Goal: Register for event/course: Sign up to attend an event or enroll in a course

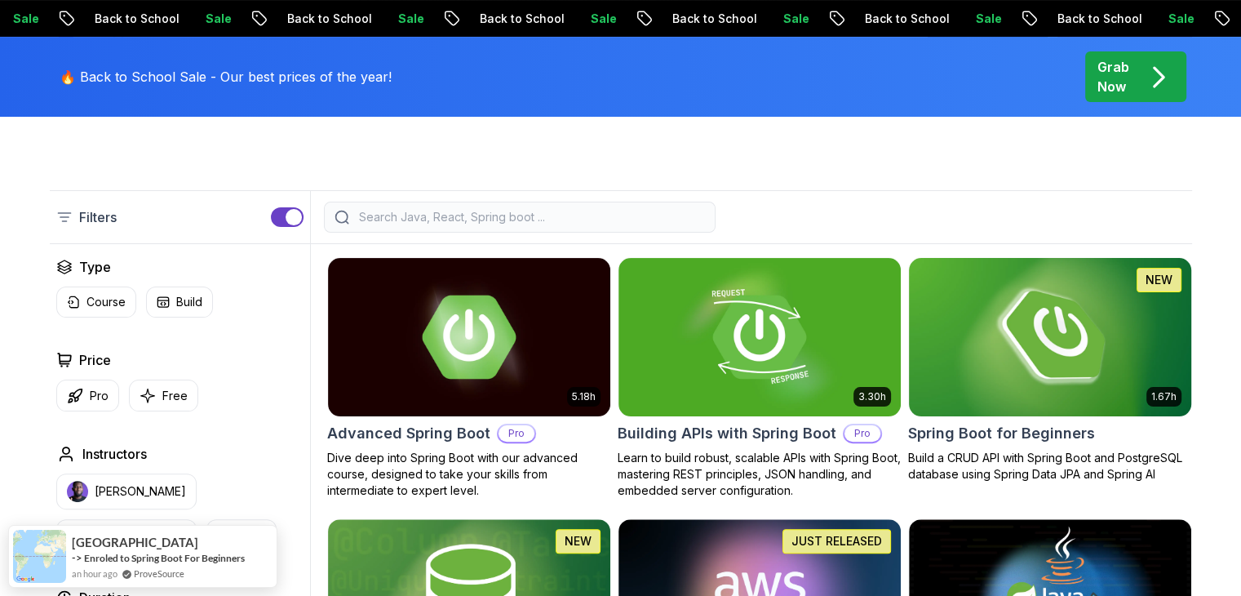
click at [1089, 330] on img at bounding box center [1050, 337] width 296 height 166
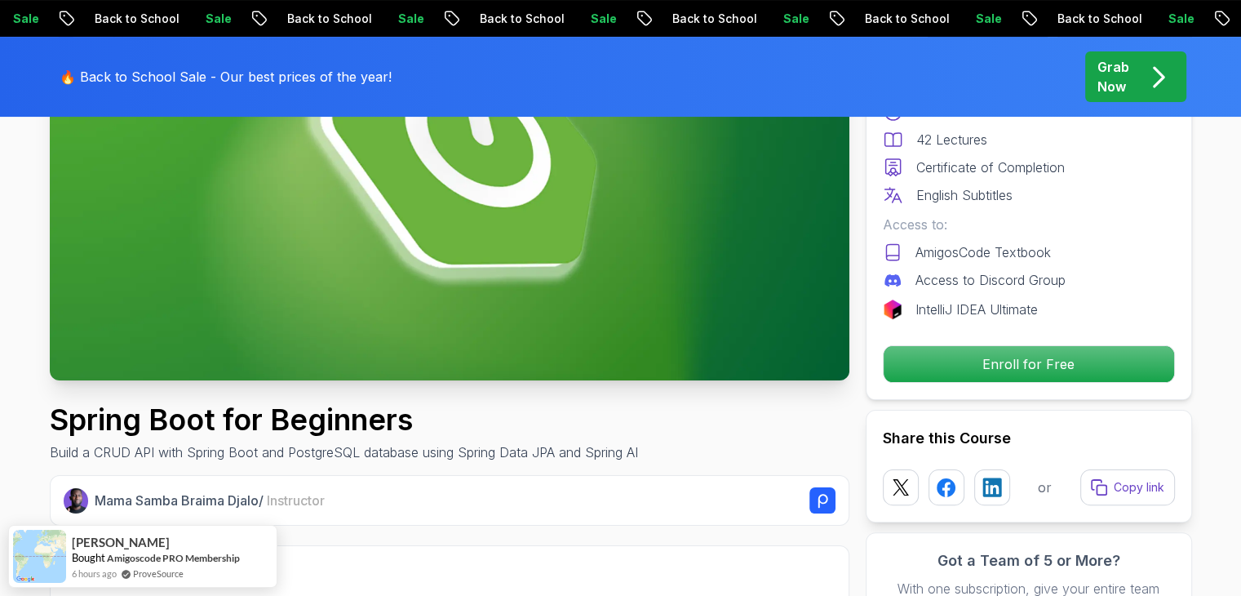
scroll to position [284, 0]
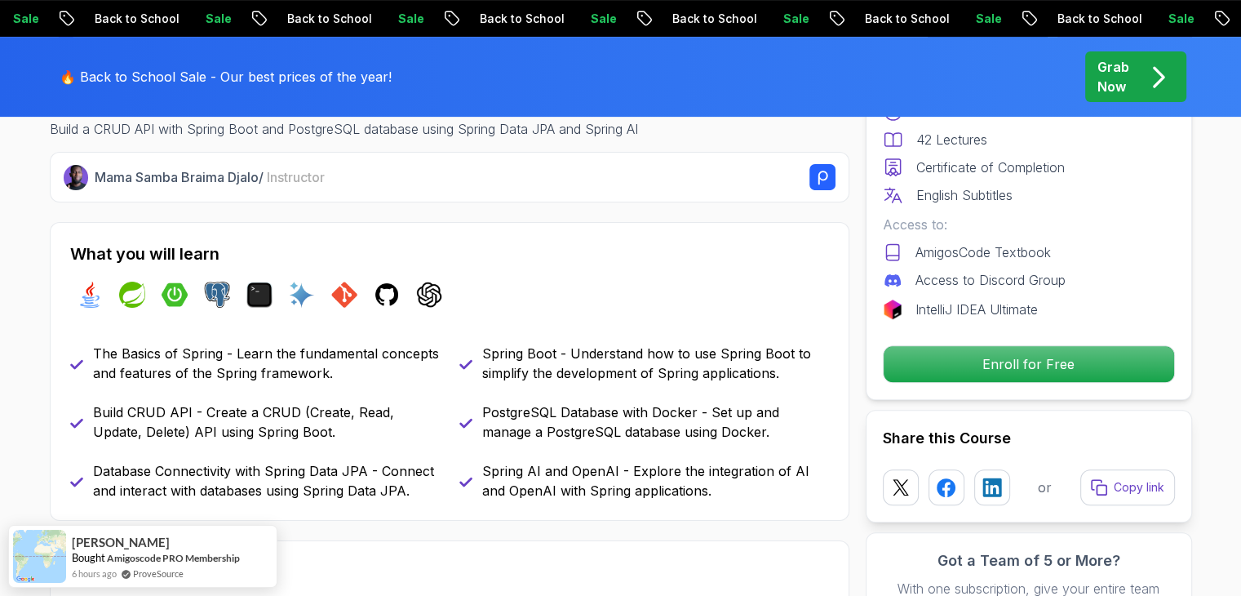
scroll to position [607, 0]
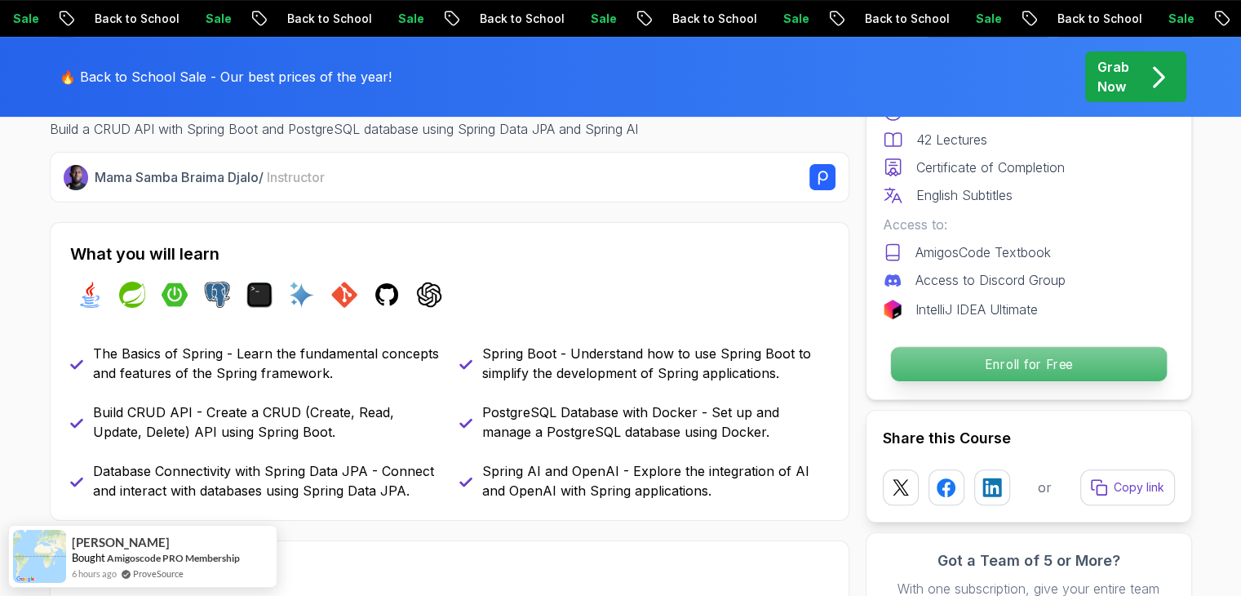
click at [1061, 357] on p "Enroll for Free" at bounding box center [1028, 364] width 276 height 34
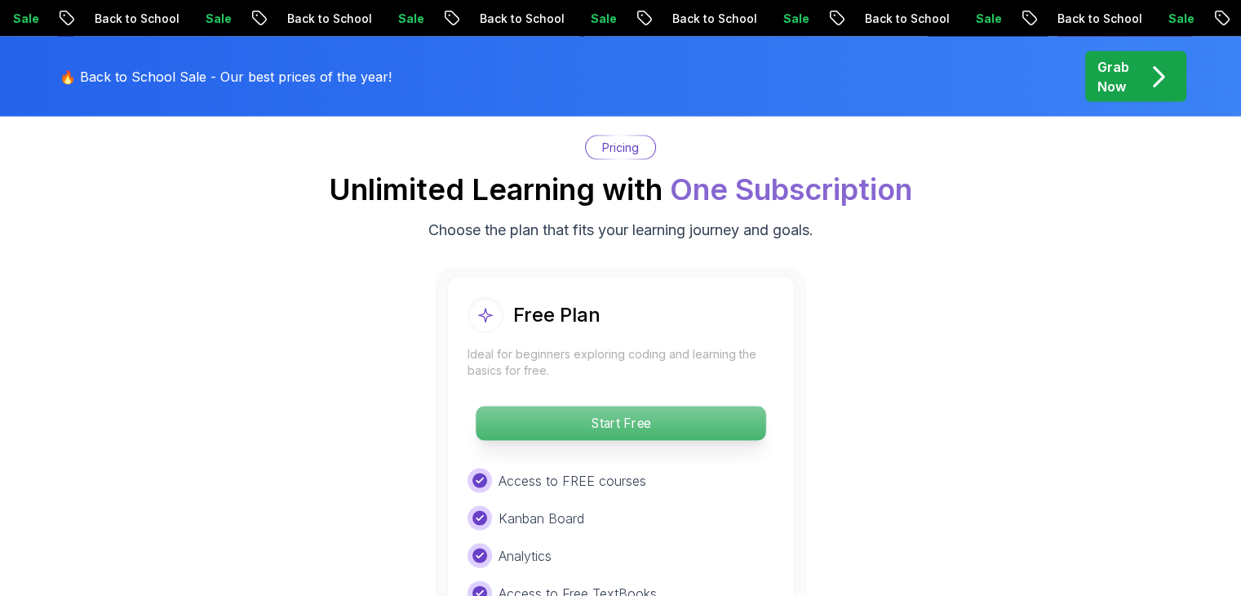
scroll to position [3316, 0]
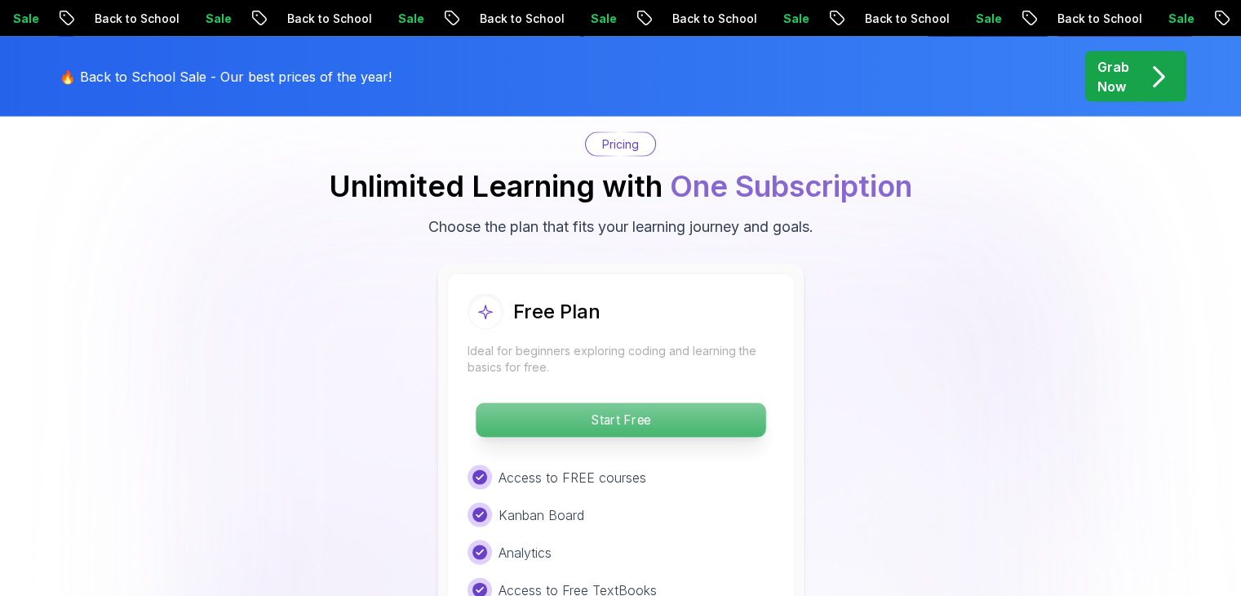
click at [592, 403] on p "Start Free" at bounding box center [621, 420] width 290 height 34
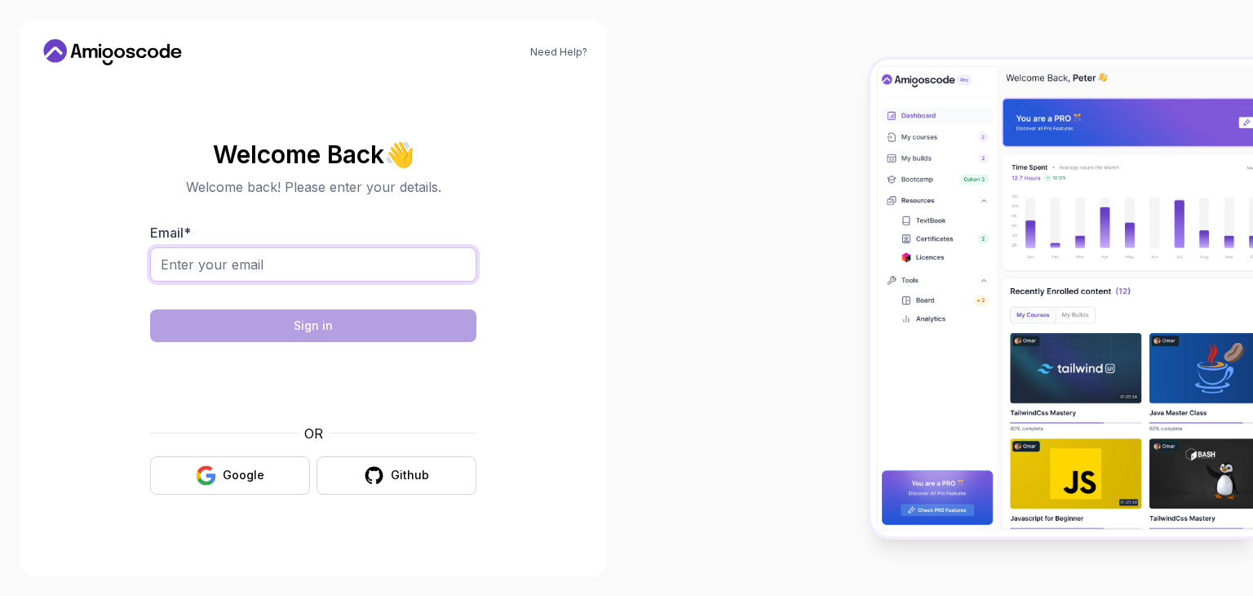
click at [284, 263] on input "Email *" at bounding box center [313, 264] width 326 height 34
type input "shaikhaffan186@gmail.com"
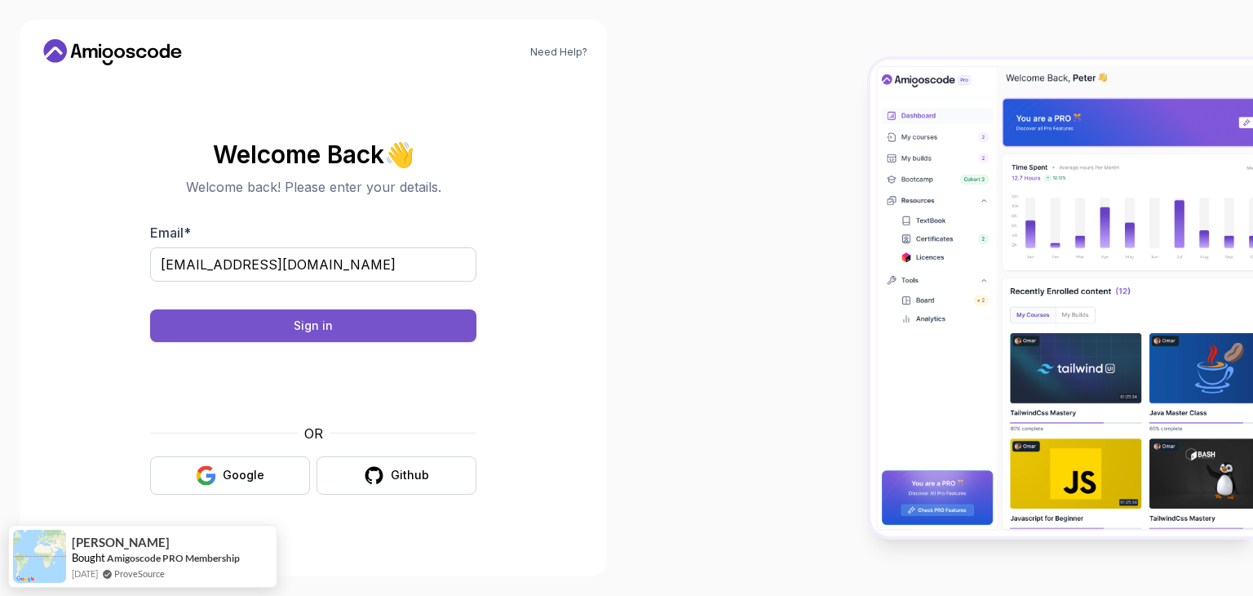
click at [305, 318] on div "Sign in" at bounding box center [313, 325] width 39 height 16
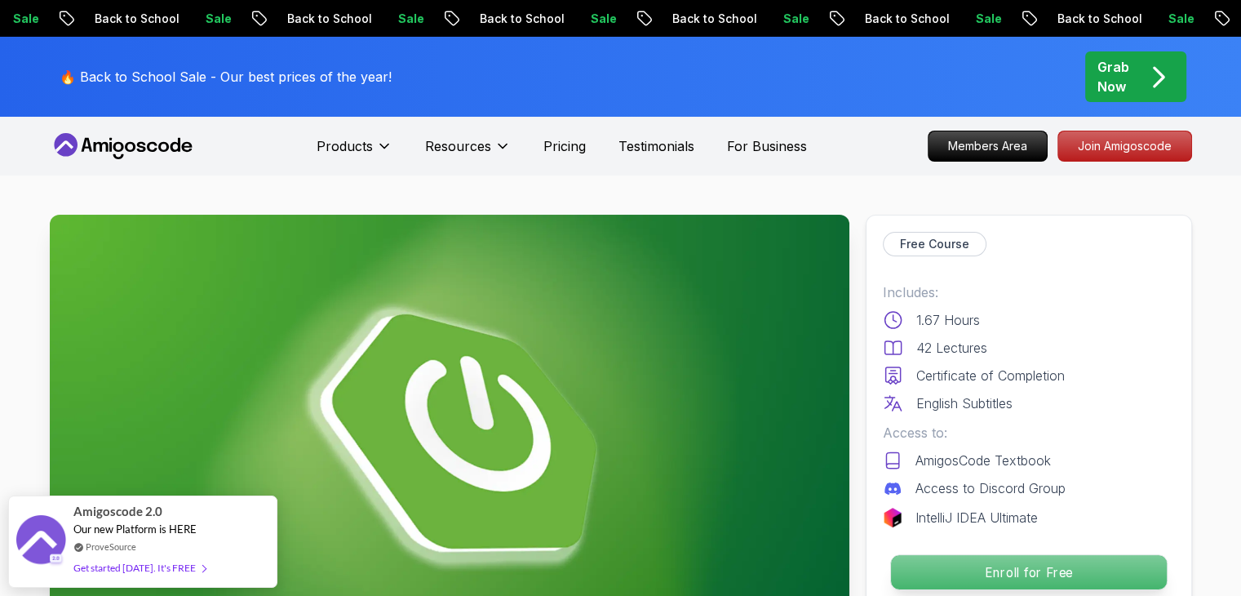
click at [1062, 570] on p "Enroll for Free" at bounding box center [1028, 572] width 276 height 34
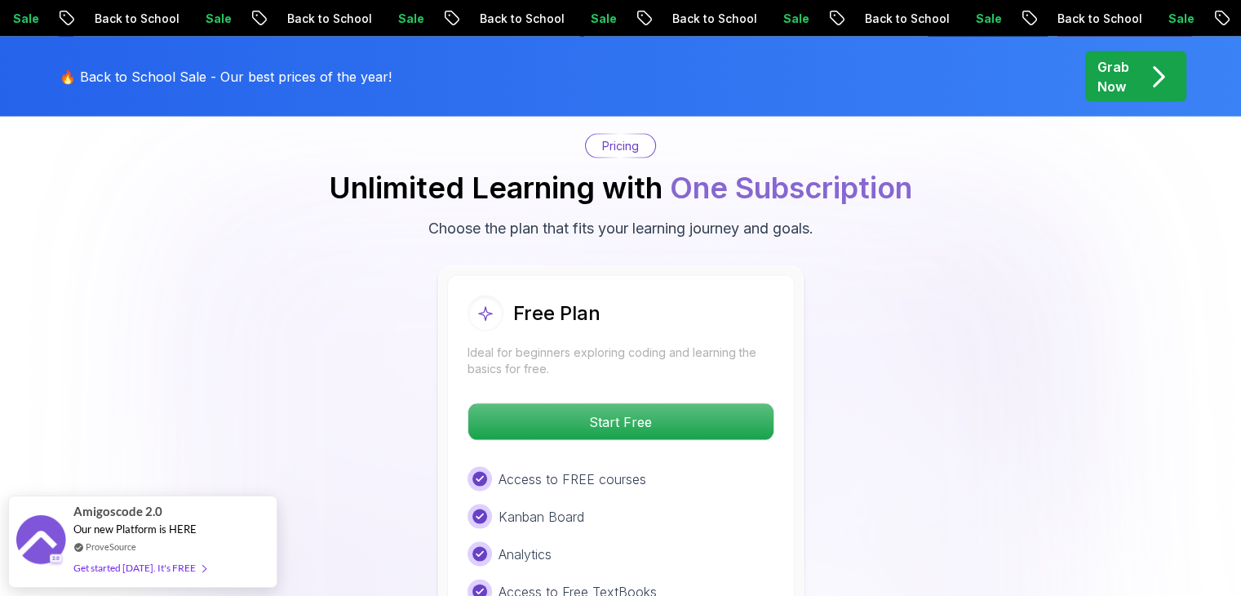
scroll to position [3316, 0]
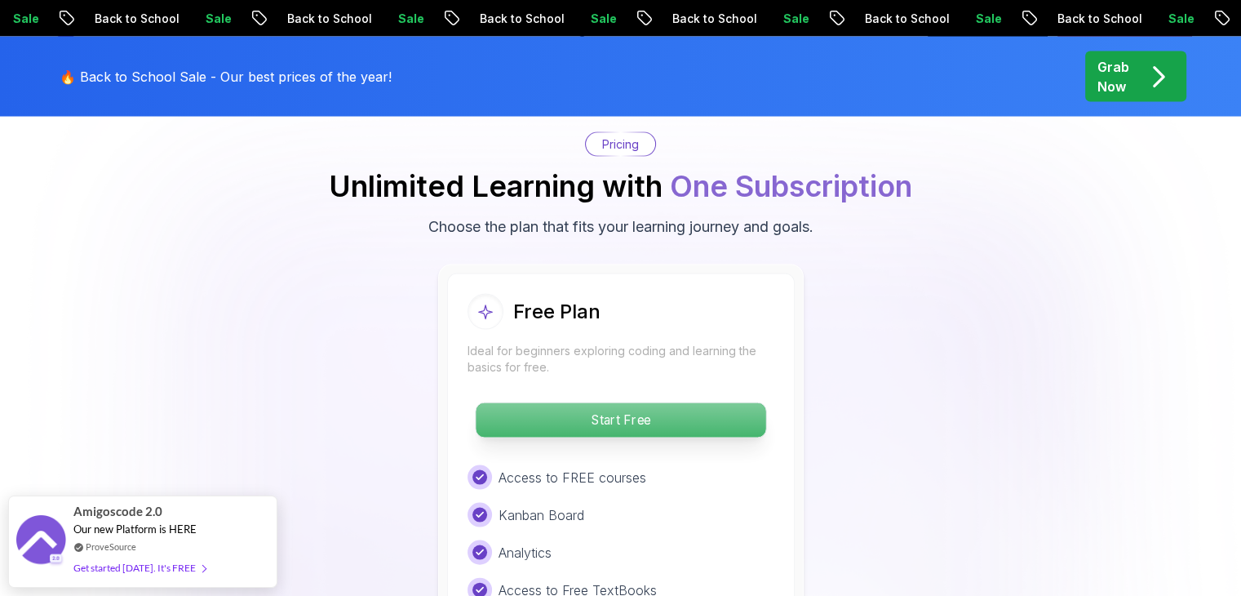
click at [686, 403] on p "Start Free" at bounding box center [621, 420] width 290 height 34
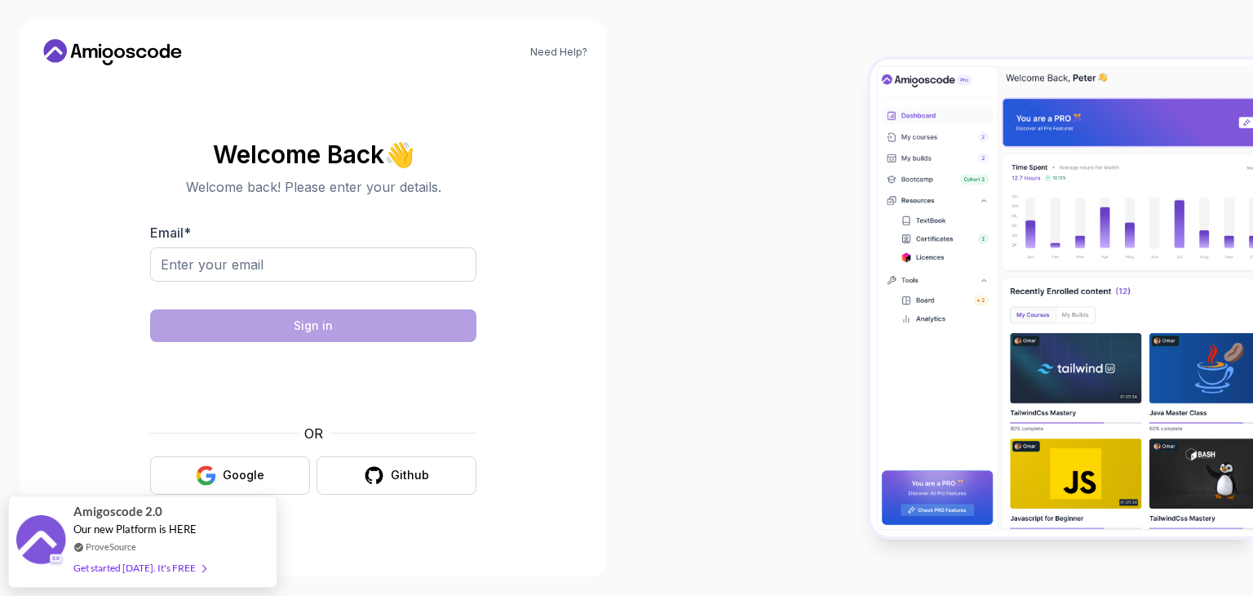
click at [338, 246] on div "Email *" at bounding box center [313, 261] width 326 height 77
click at [318, 285] on div at bounding box center [313, 292] width 326 height 15
click at [321, 267] on input "Email *" at bounding box center [313, 264] width 326 height 34
type input "shaikhaffan186@gmail.com"
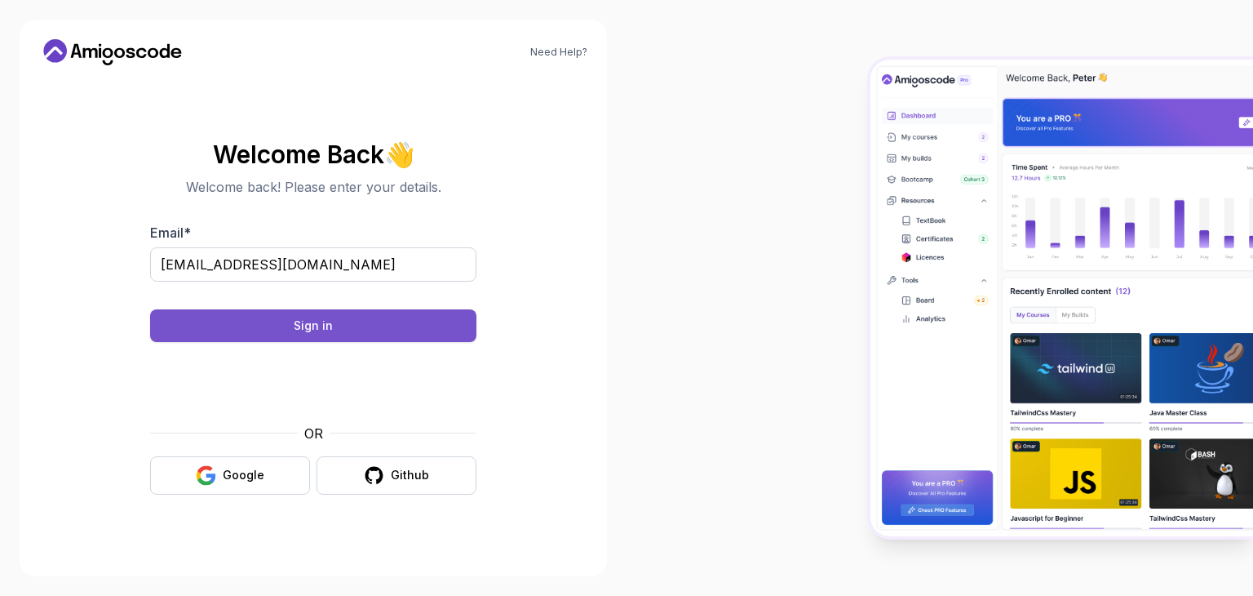
click at [313, 326] on div "Sign in" at bounding box center [313, 325] width 39 height 16
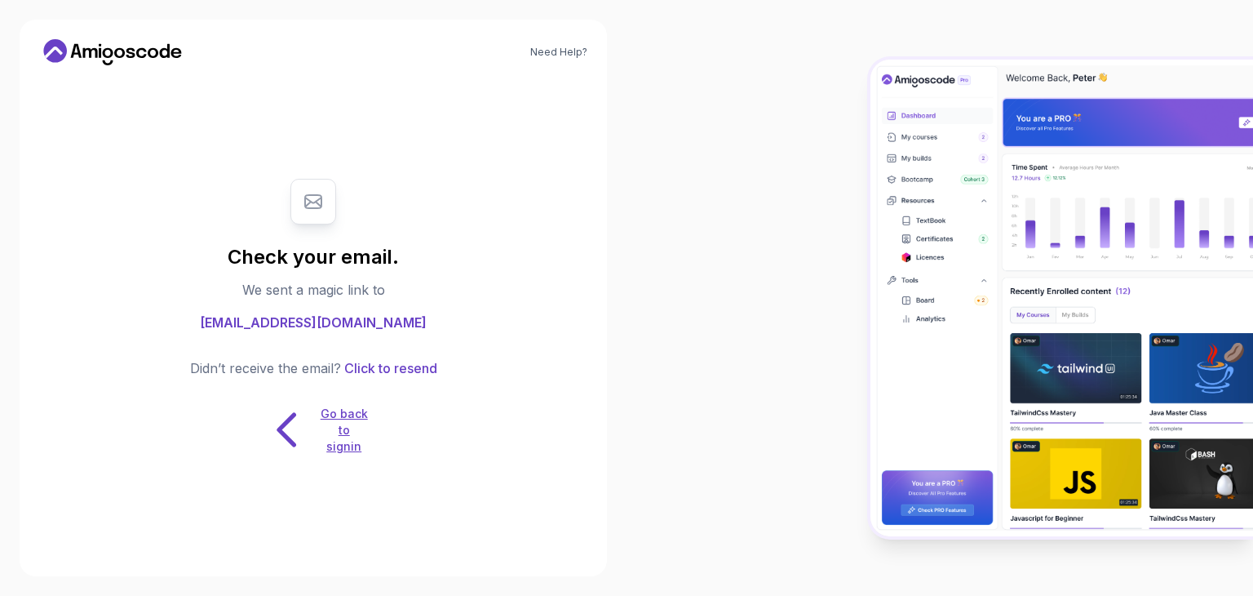
click at [284, 429] on icon at bounding box center [287, 429] width 51 height 51
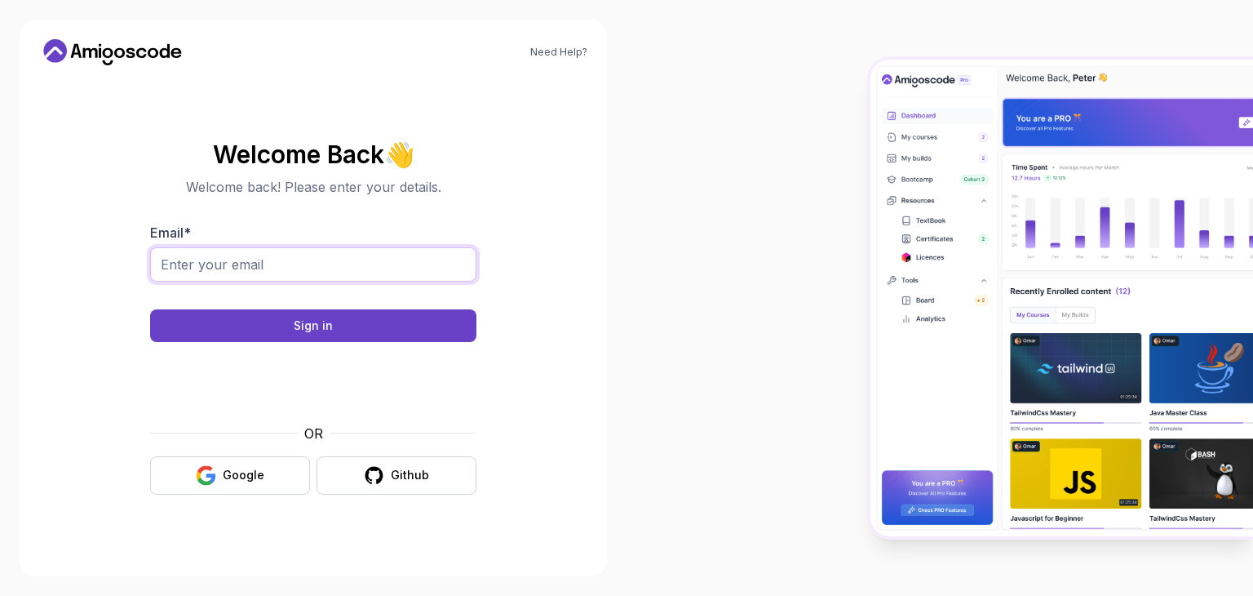
click at [337, 261] on input "Email *" at bounding box center [313, 264] width 326 height 34
type input "shaikhaffan186@gmail.com"
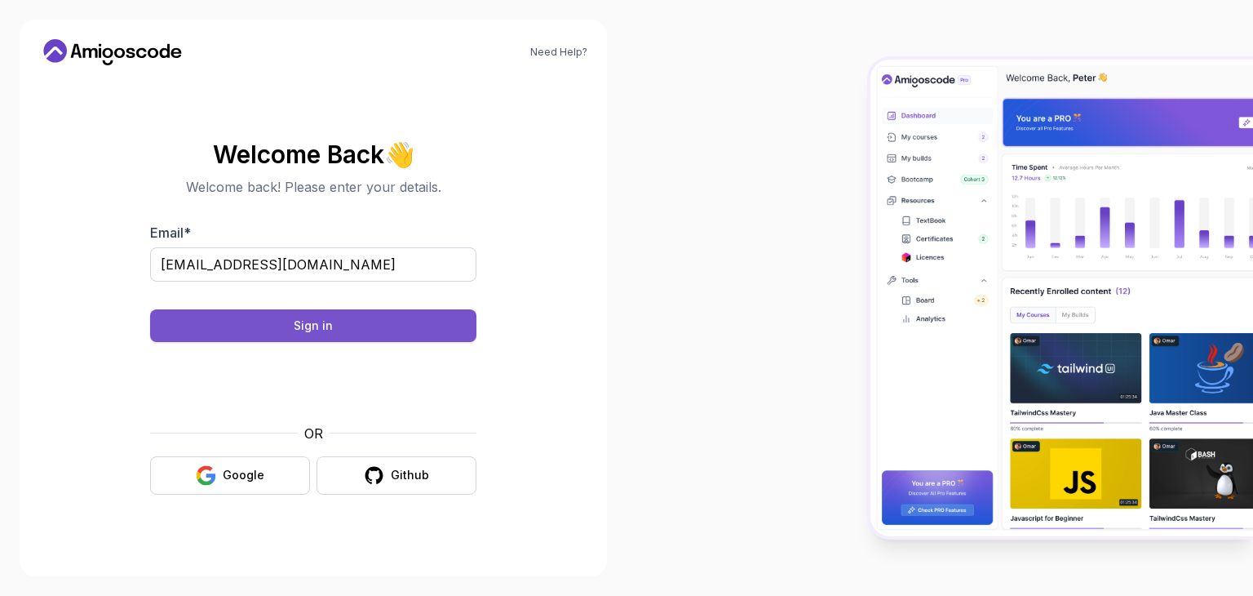
click at [319, 329] on div "Sign in" at bounding box center [313, 325] width 39 height 16
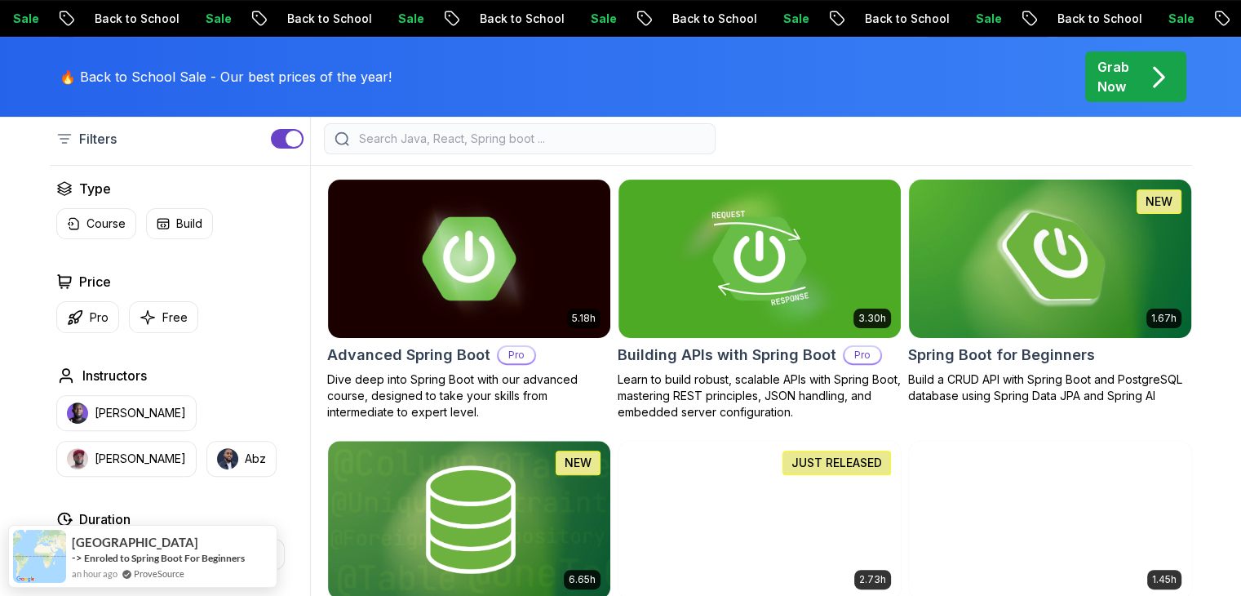
scroll to position [418, 0]
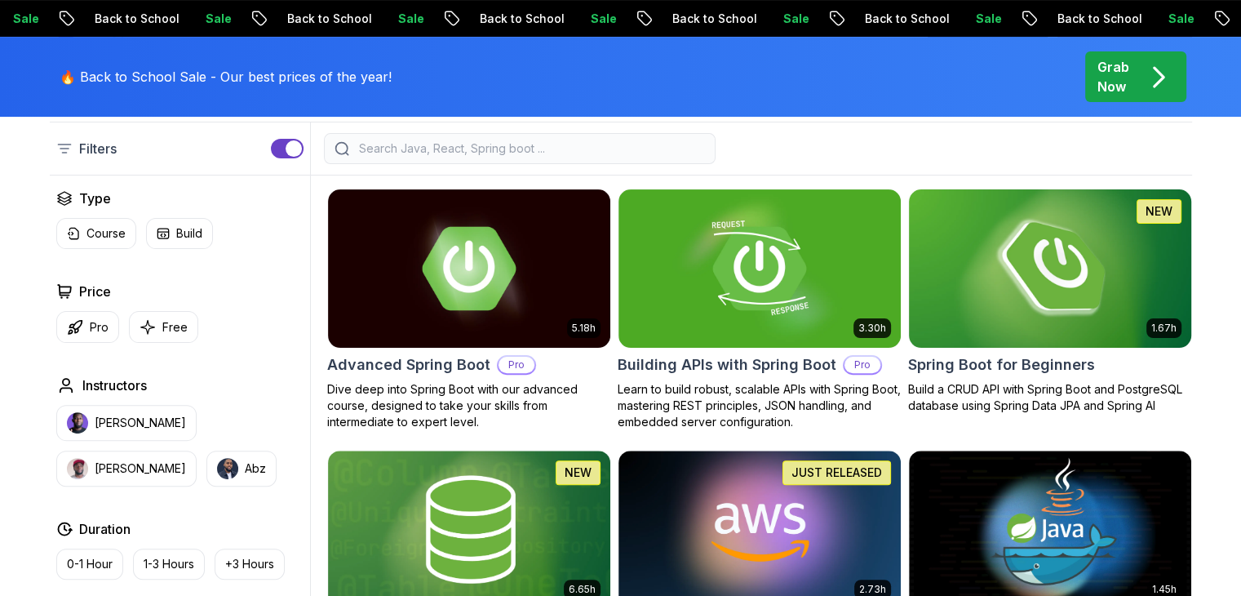
click at [1044, 366] on h2 "Spring Boot for Beginners" at bounding box center [1001, 364] width 187 height 23
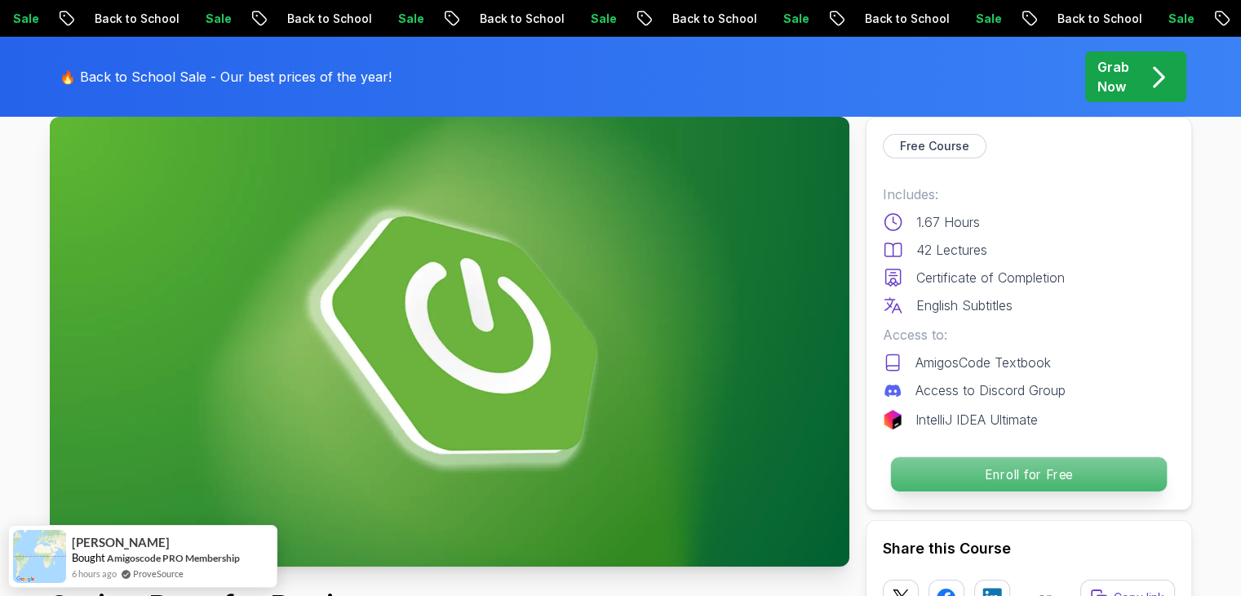
click at [991, 489] on p "Enroll for Free" at bounding box center [1028, 474] width 276 height 34
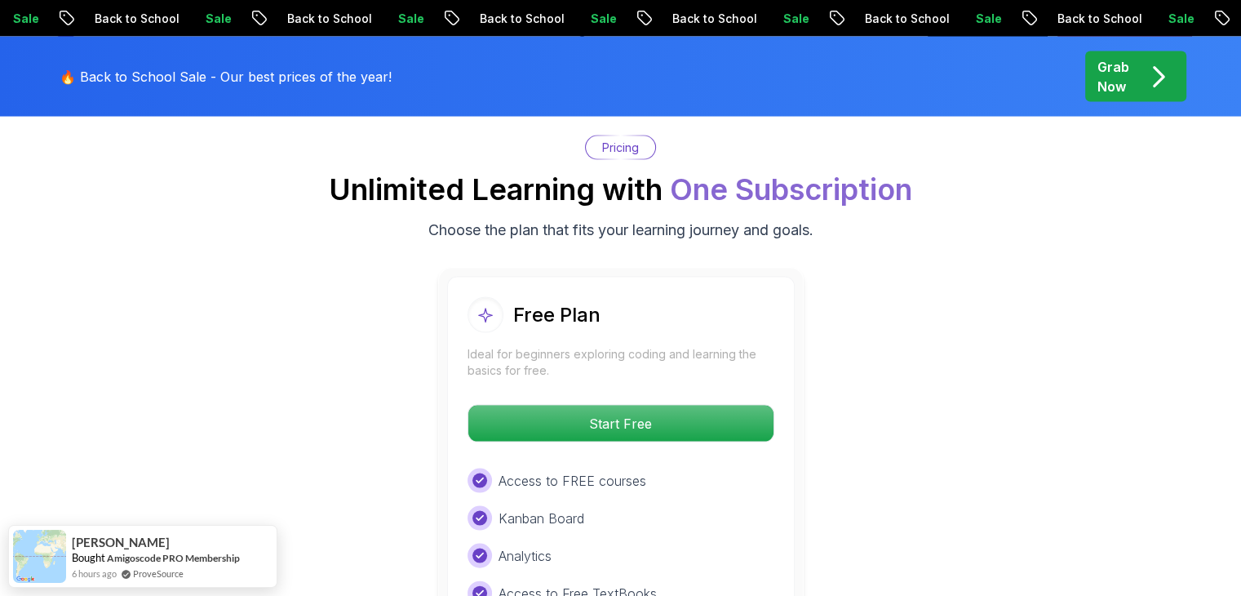
scroll to position [3316, 0]
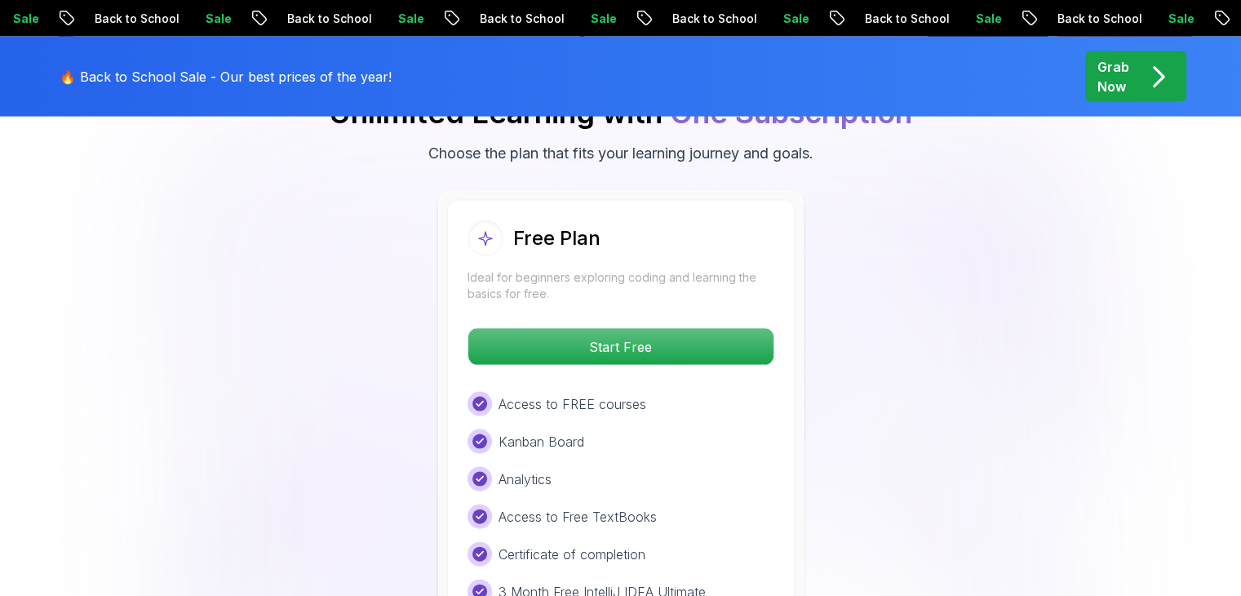
scroll to position [3300, 0]
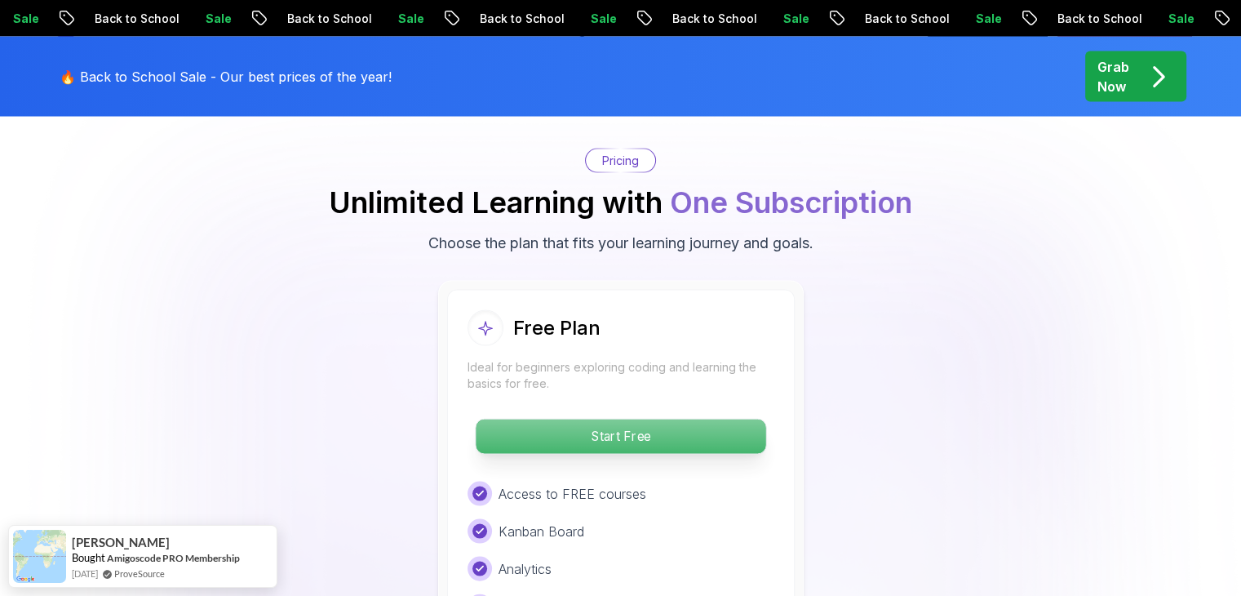
click at [632, 419] on p "Start Free" at bounding box center [621, 436] width 290 height 34
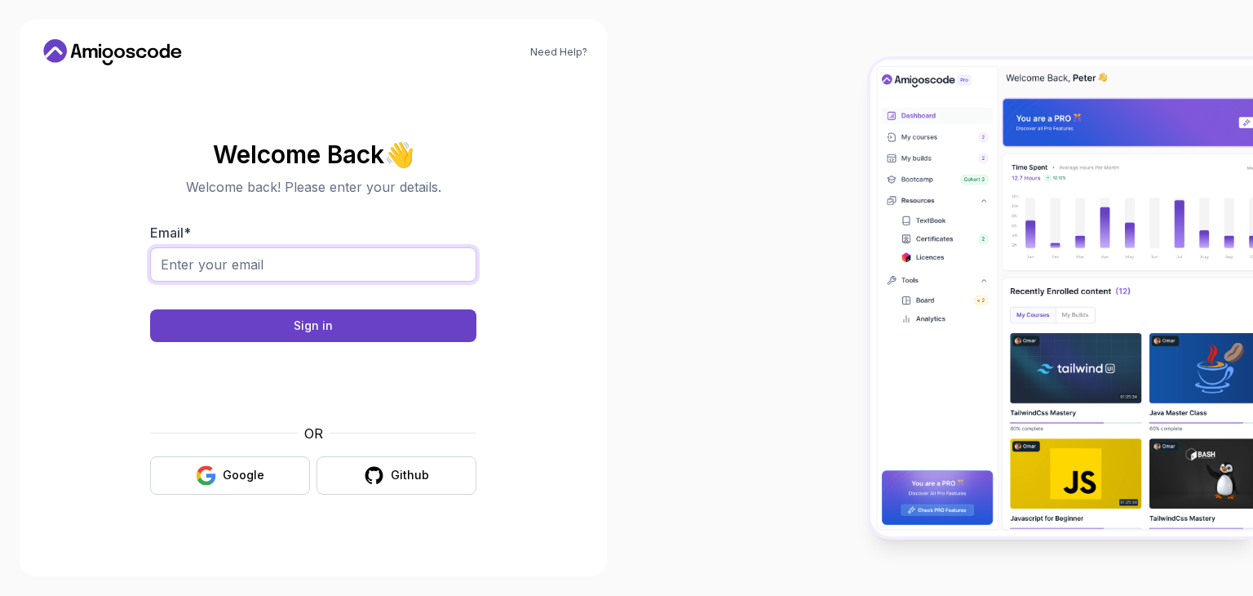
click at [196, 257] on input "Email *" at bounding box center [313, 264] width 326 height 34
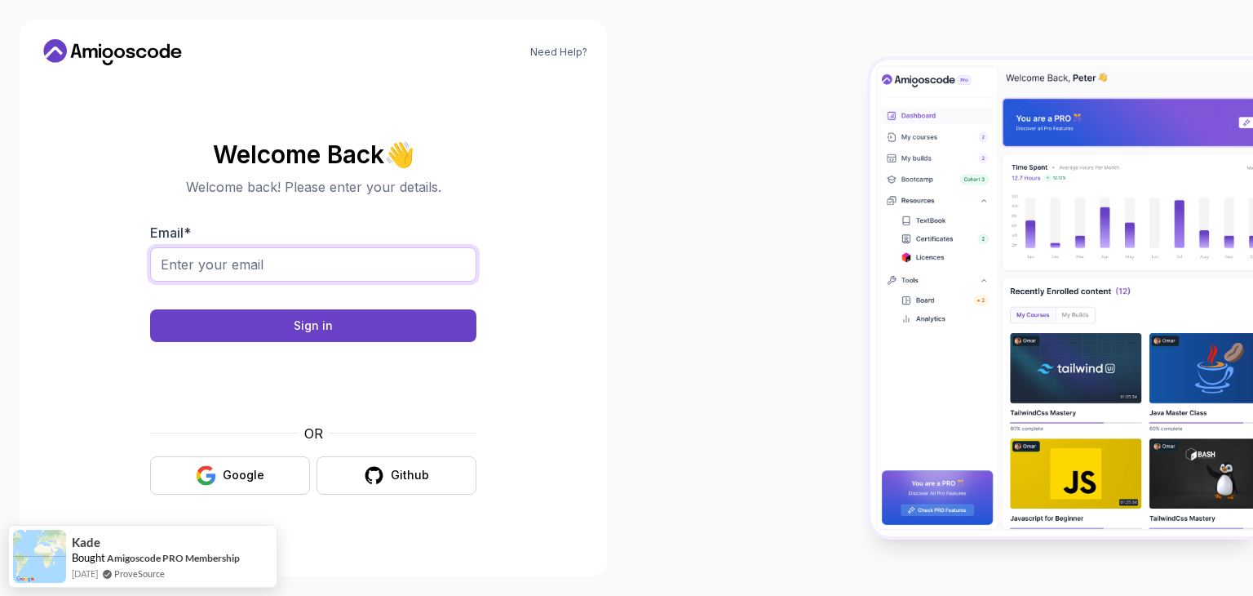
type input "shaikhaffan186@gmail.com"
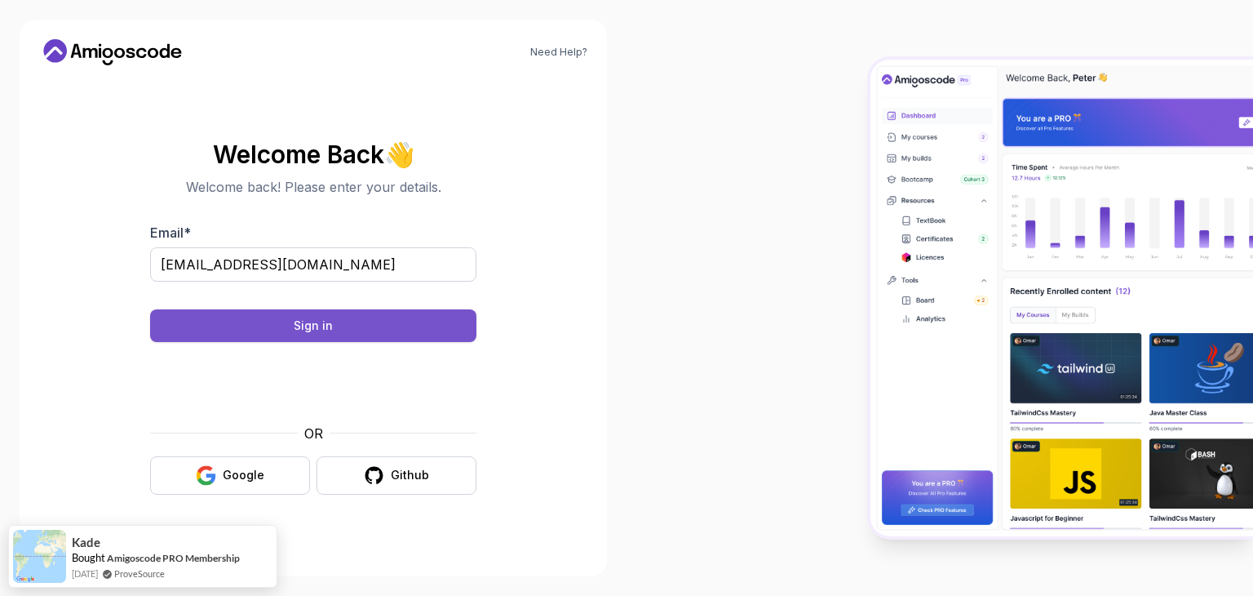
click at [296, 331] on div "Sign in" at bounding box center [313, 325] width 39 height 16
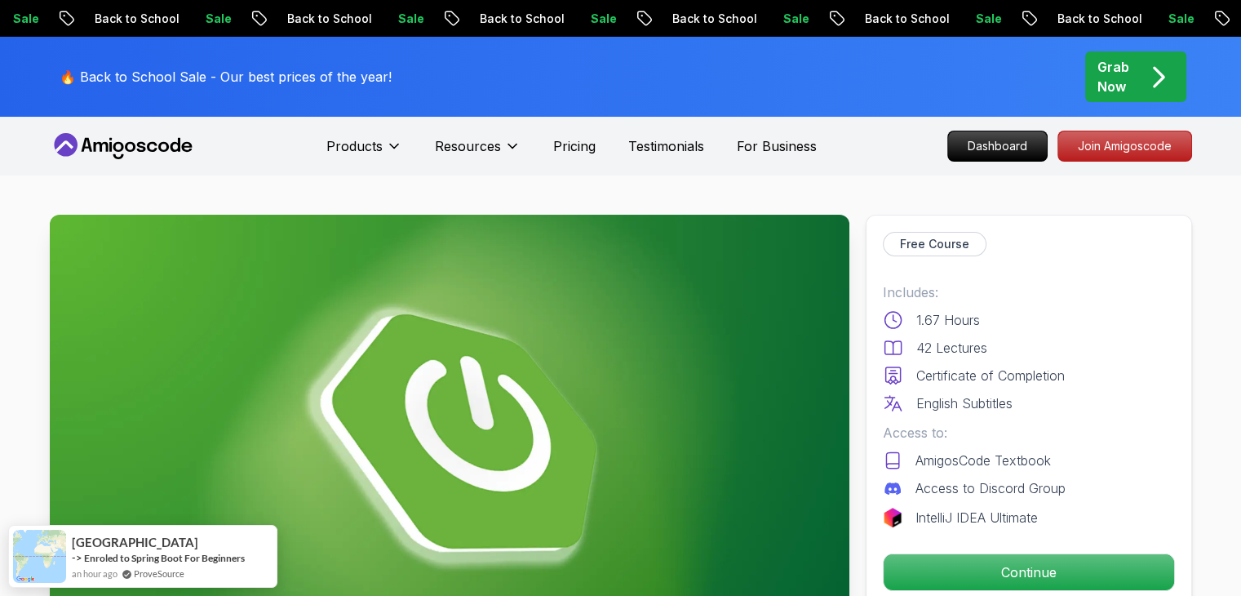
scroll to position [124, 0]
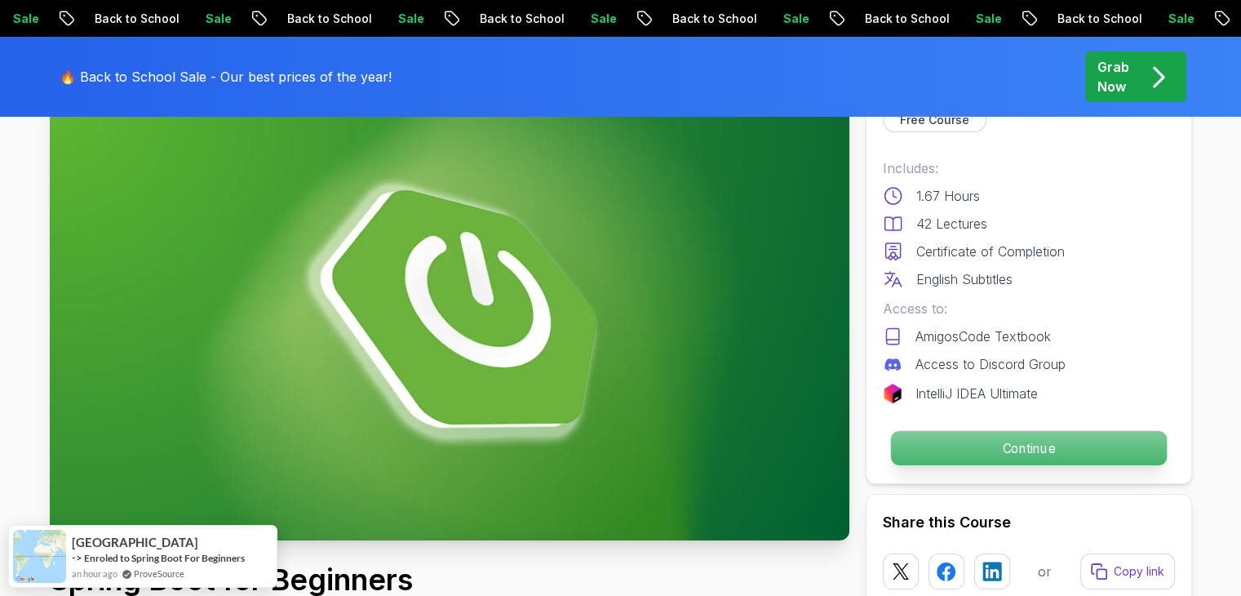
click at [1018, 464] on button "Continue" at bounding box center [1027, 448] width 277 height 36
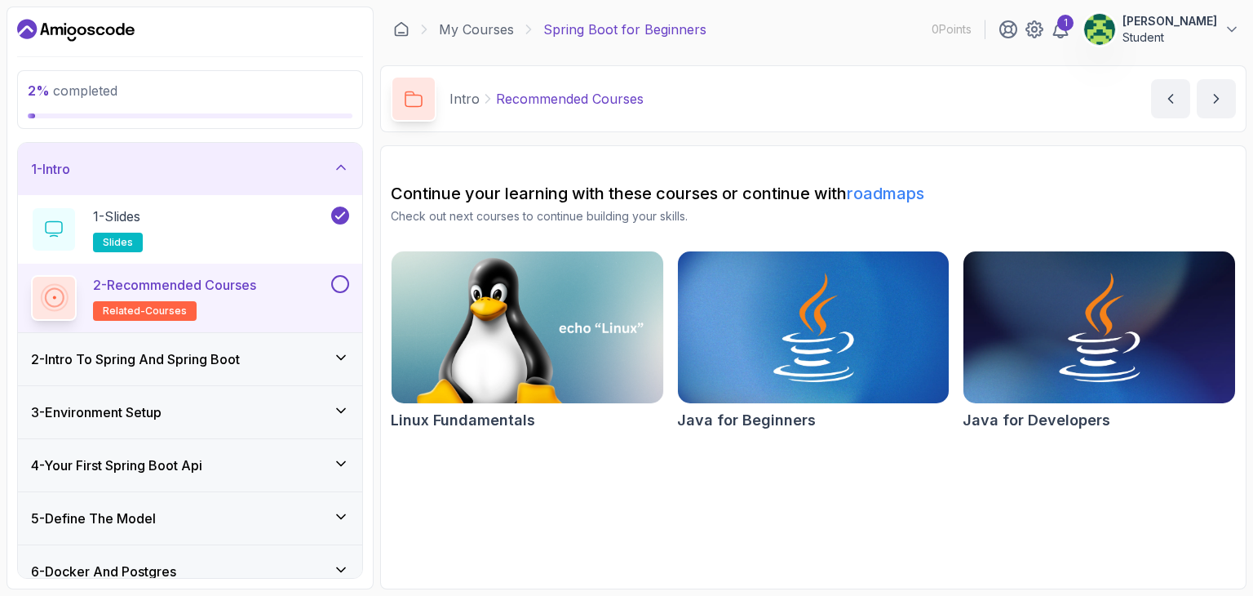
click at [277, 286] on div "2 - Recommended Courses related-courses" at bounding box center [179, 298] width 297 height 46
click at [240, 363] on h3 "2 - Intro To Spring And Spring Boot" at bounding box center [135, 359] width 209 height 20
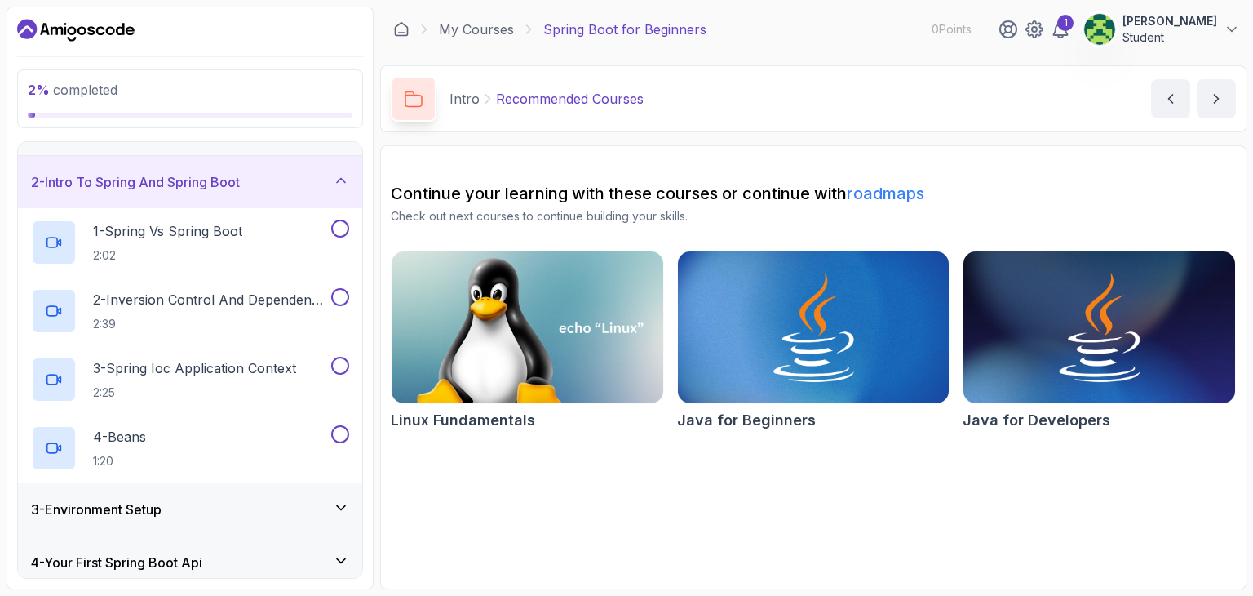
scroll to position [39, 0]
click at [227, 230] on p "1 - Spring Vs Spring Boot" at bounding box center [167, 231] width 149 height 20
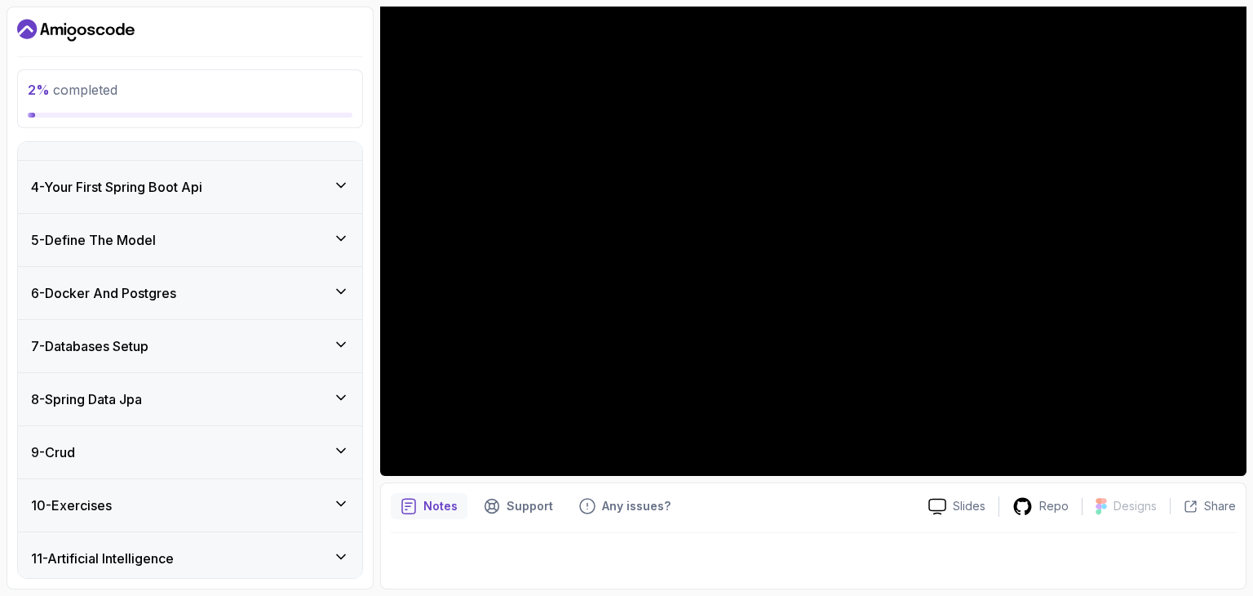
scroll to position [472, 0]
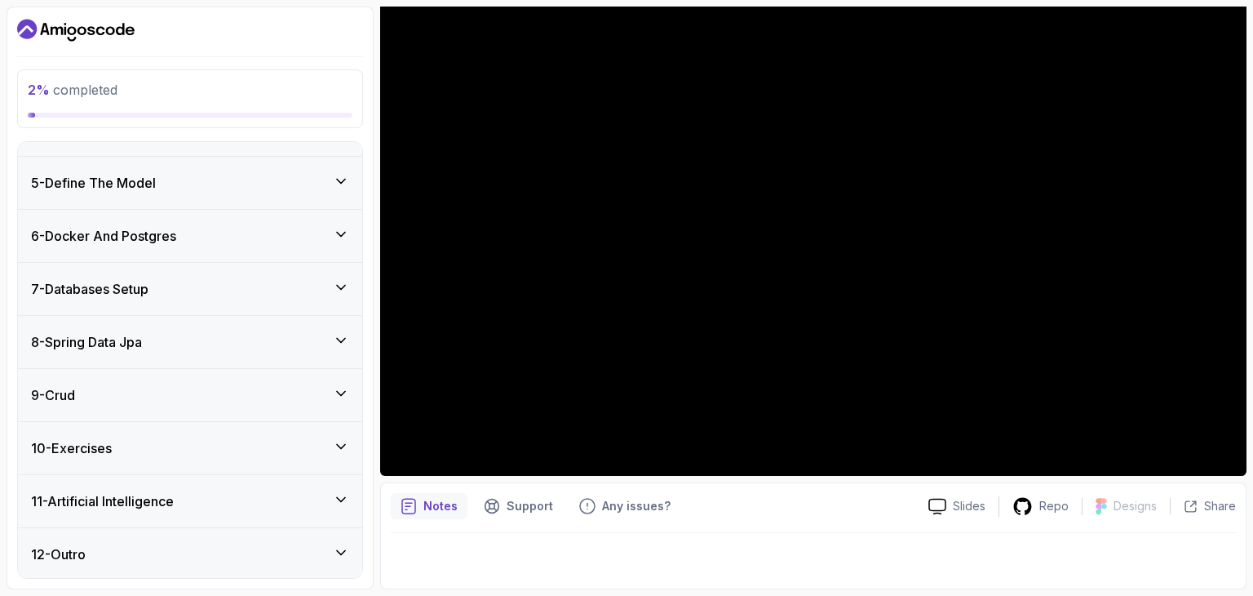
click at [151, 546] on div "12 - Outro" at bounding box center [190, 554] width 318 height 20
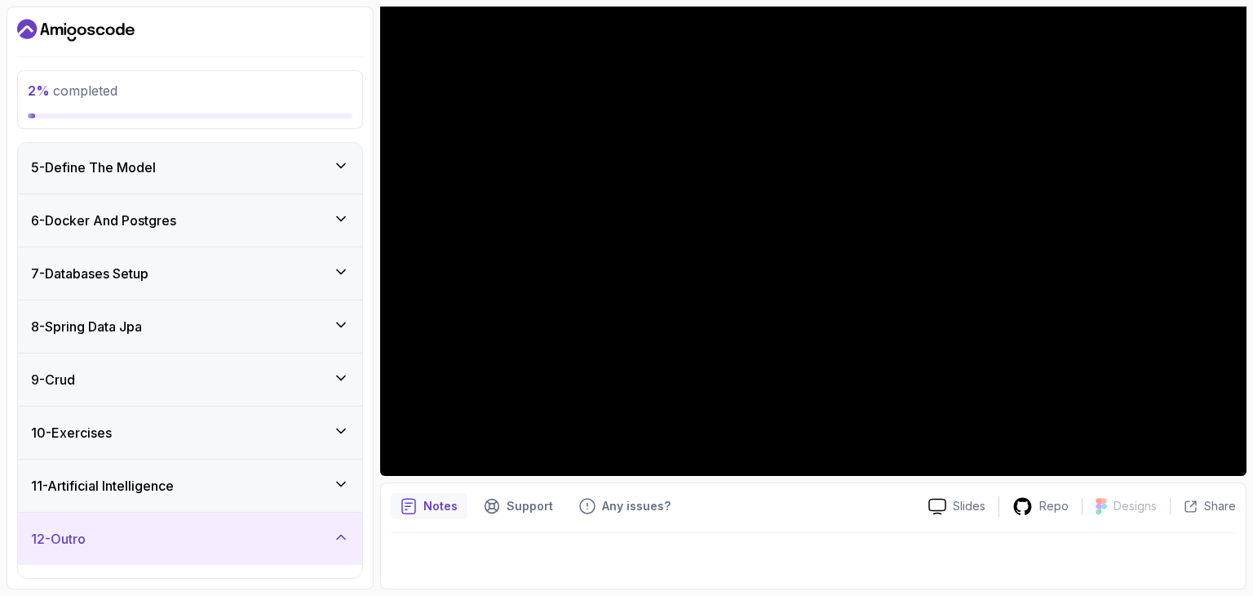
scroll to position [335, 0]
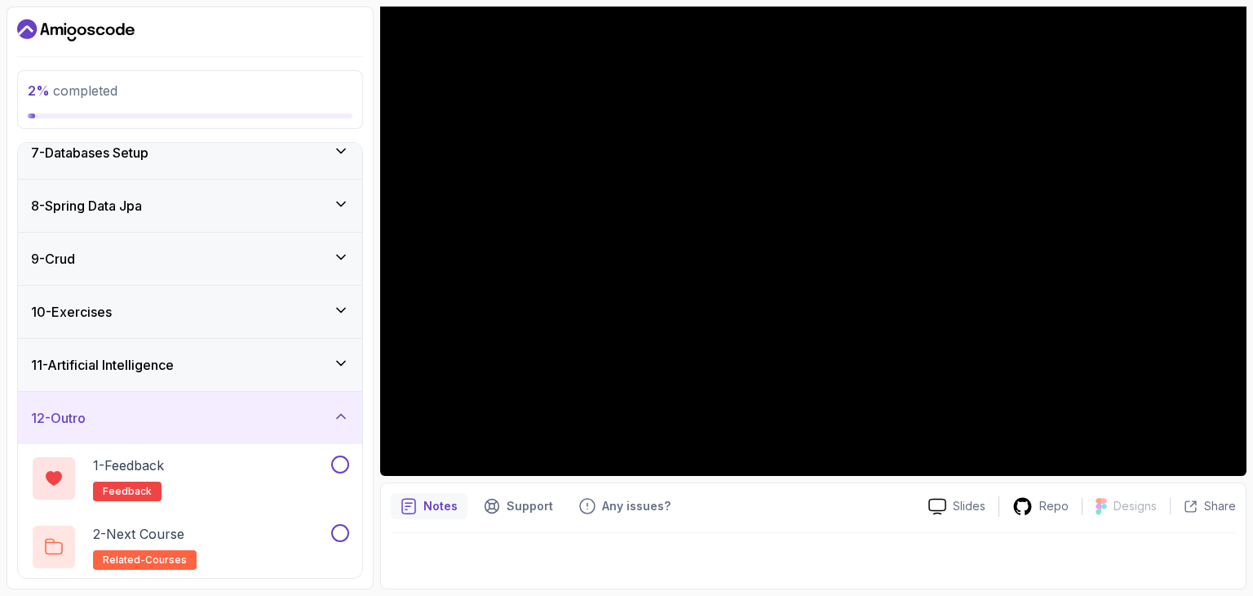
click at [311, 402] on div "12 - Outro" at bounding box center [190, 418] width 344 height 52
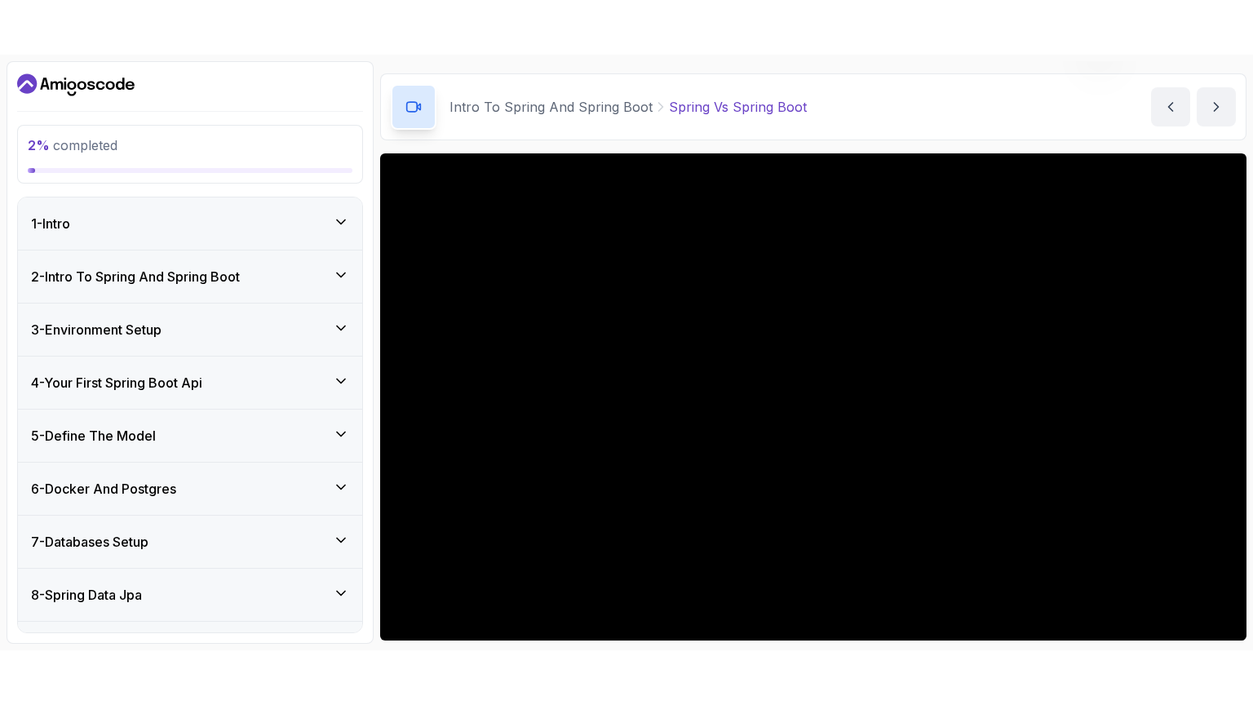
scroll to position [157, 0]
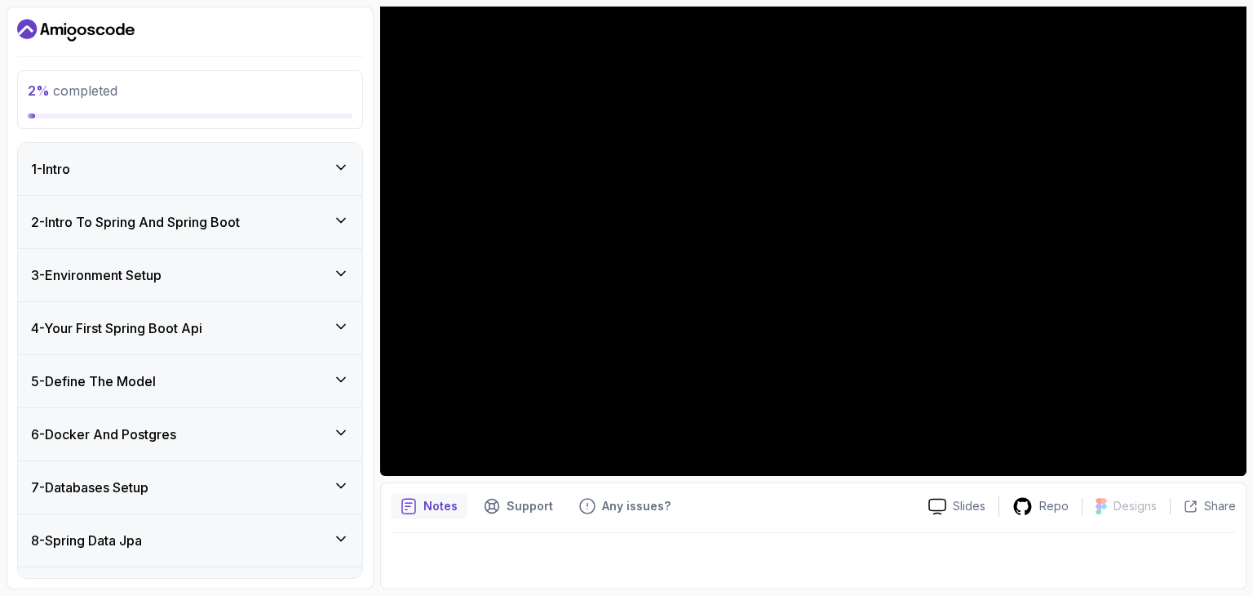
click at [144, 268] on h3 "3 - Environment Setup" at bounding box center [96, 275] width 131 height 20
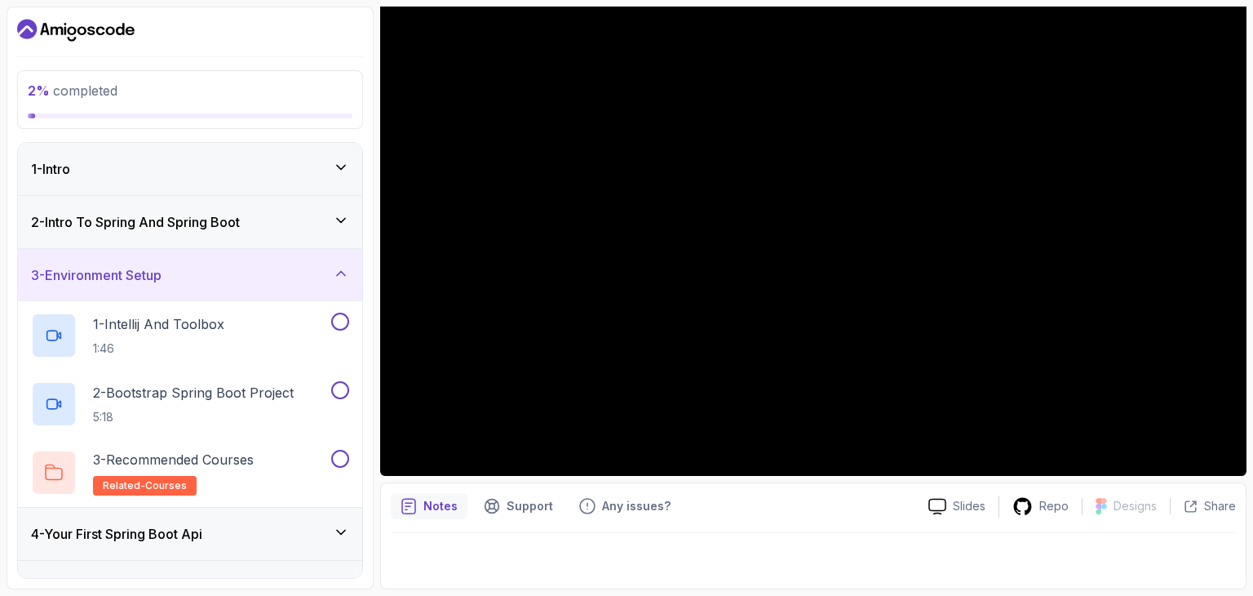
click at [144, 268] on h3 "3 - Environment Setup" at bounding box center [96, 275] width 131 height 20
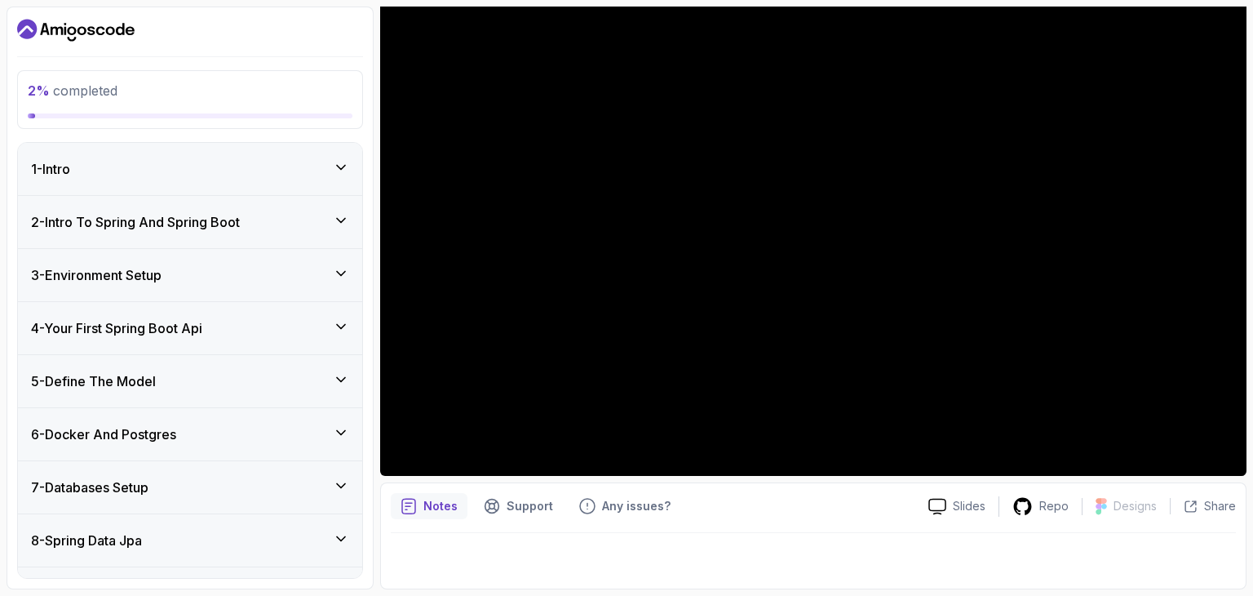
click at [144, 238] on div "2 - Intro To Spring And Spring Boot" at bounding box center [190, 222] width 344 height 52
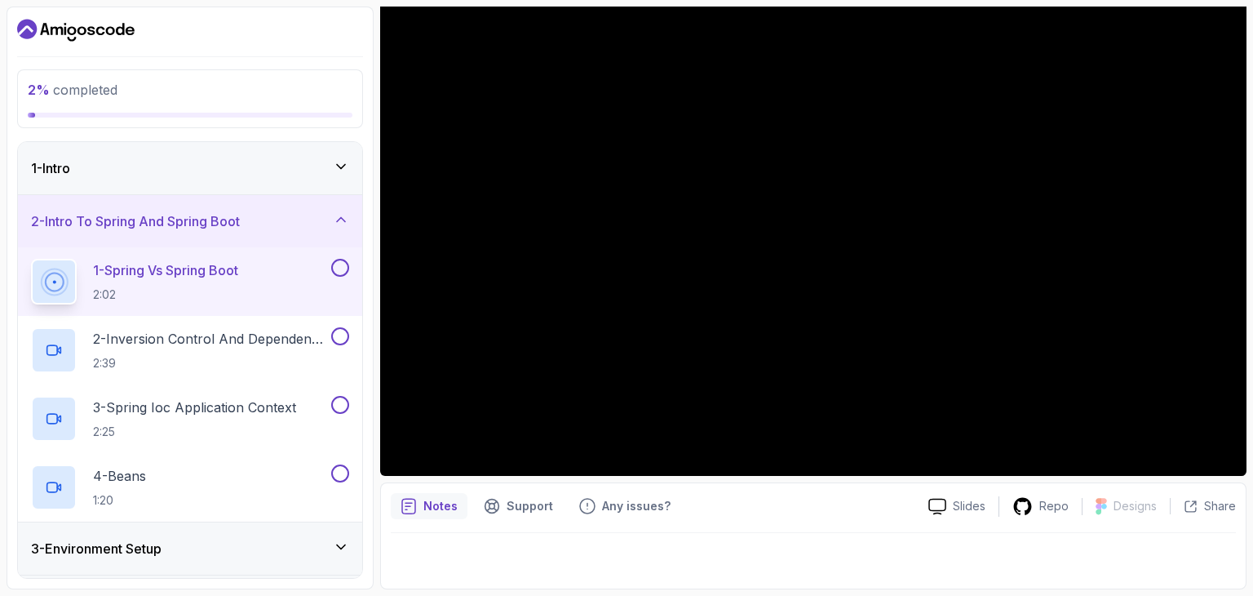
click at [1149, 476] on div "Slides Repo Designs Design not available Share Notes Support Any issues? Slides…" at bounding box center [813, 289] width 867 height 601
click at [245, 344] on p "2 - Inversion Control And Dependency Injection" at bounding box center [210, 339] width 235 height 20
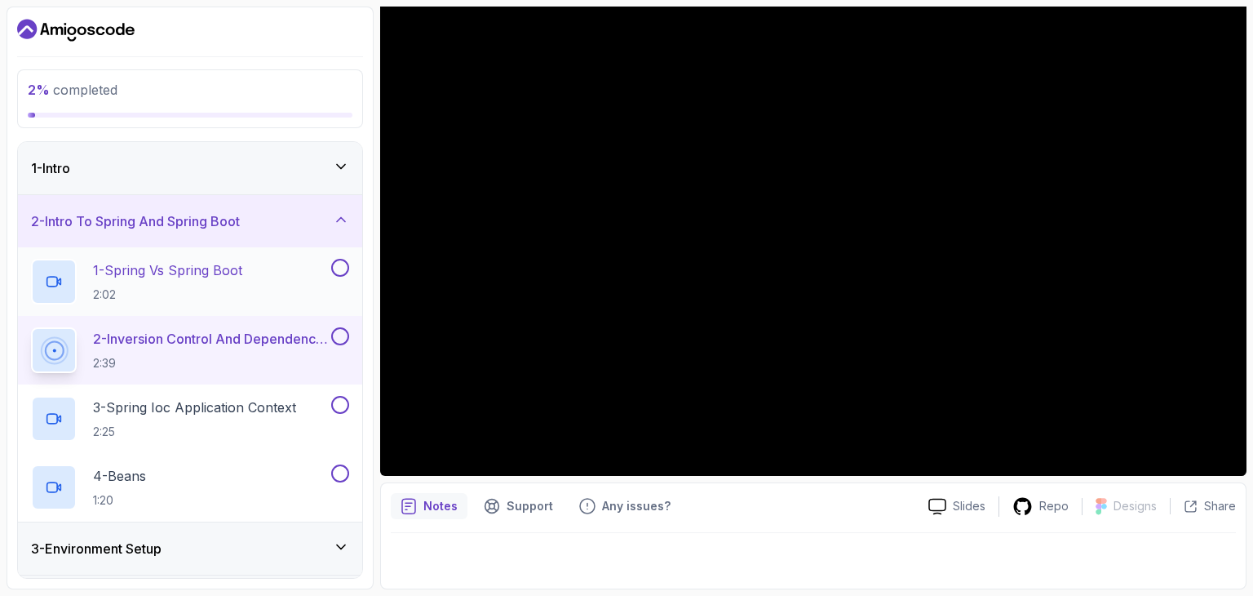
click at [338, 273] on button at bounding box center [340, 268] width 18 height 18
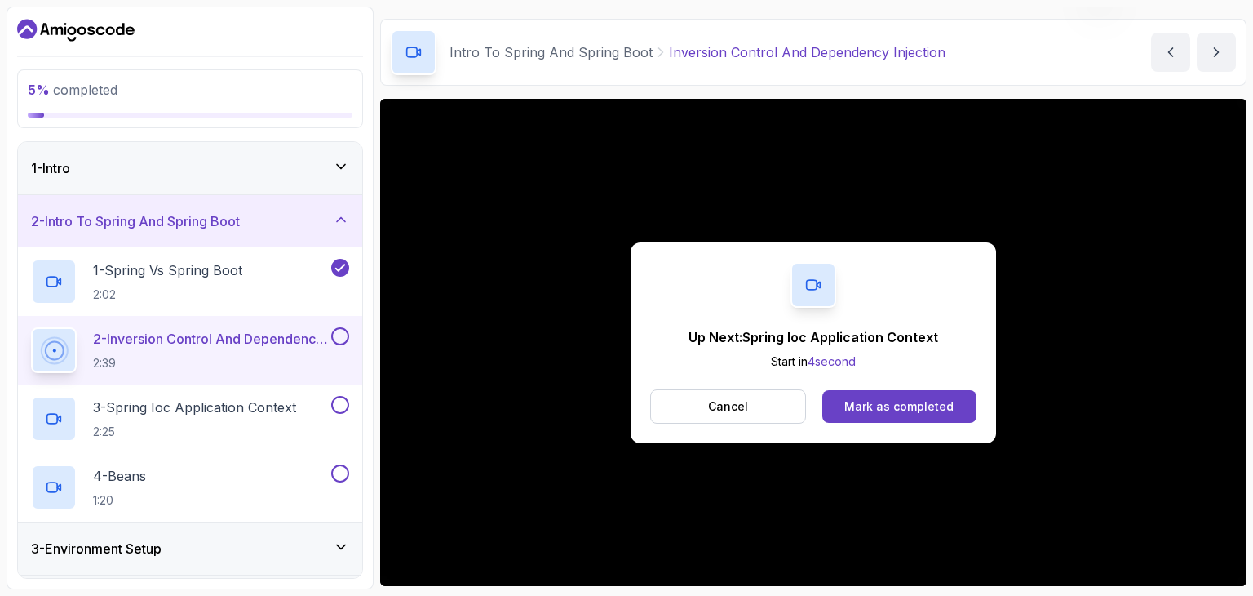
scroll to position [157, 0]
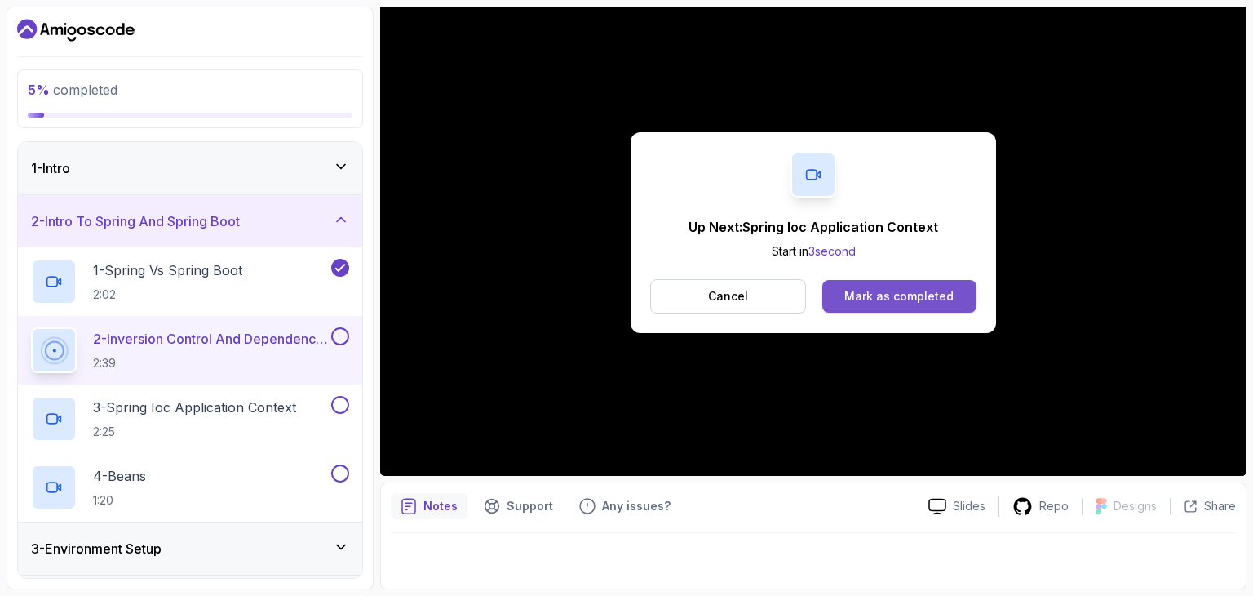
click at [898, 286] on button "Mark as completed" at bounding box center [900, 296] width 154 height 33
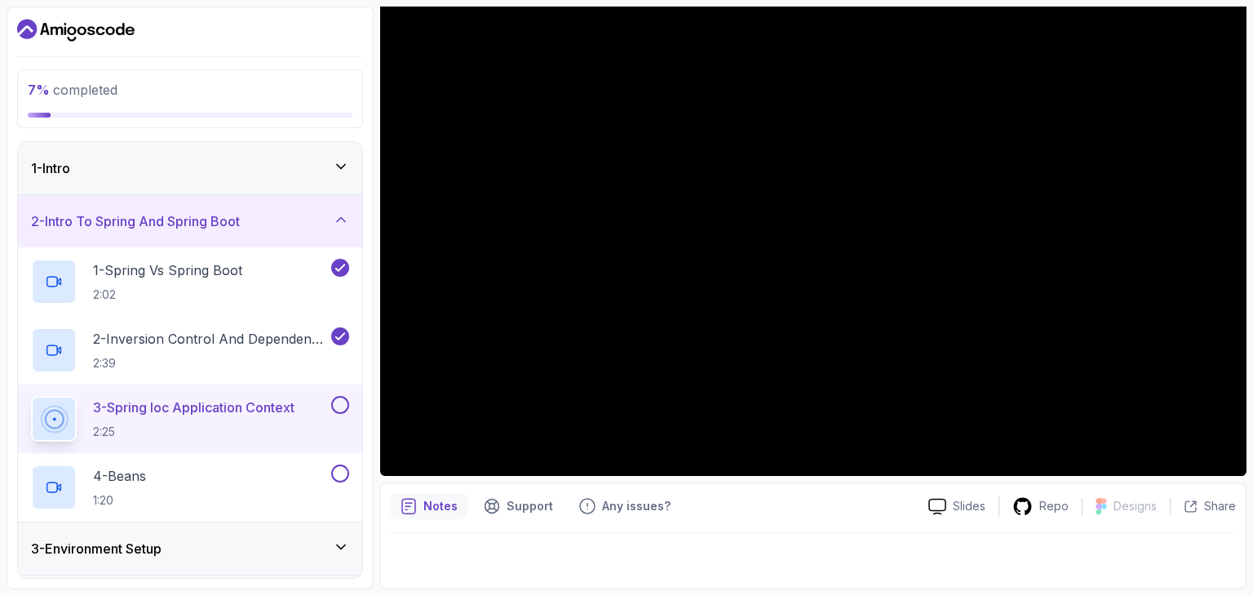
click at [946, 542] on div at bounding box center [813, 556] width 845 height 46
click at [957, 503] on p "Slides" at bounding box center [969, 506] width 33 height 16
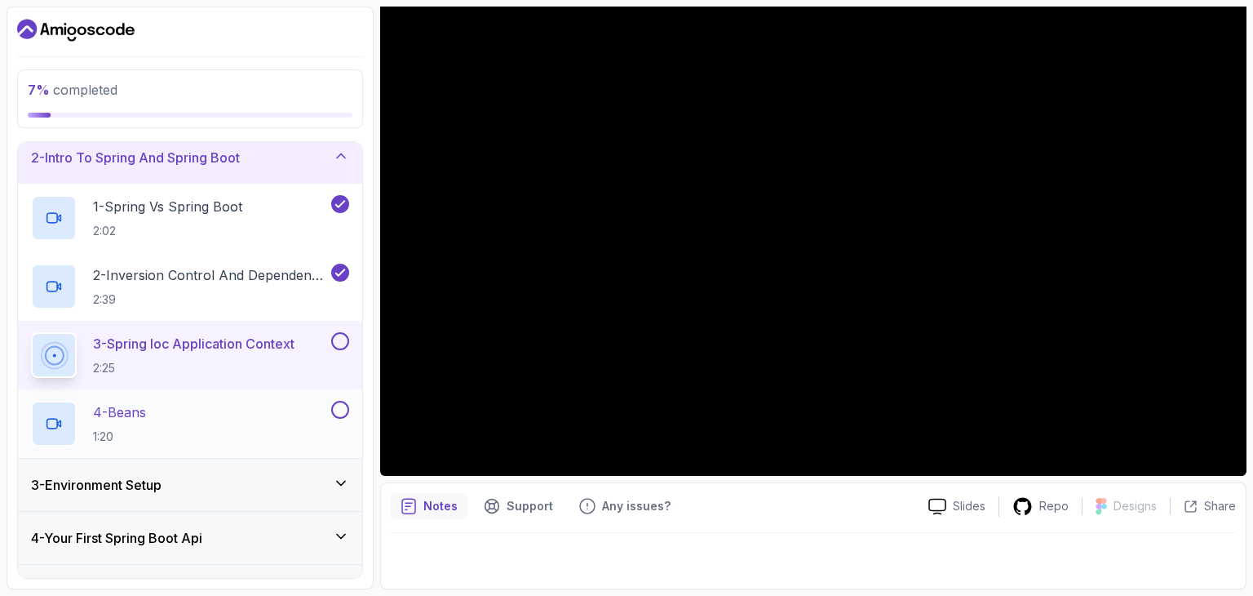
scroll to position [326, 0]
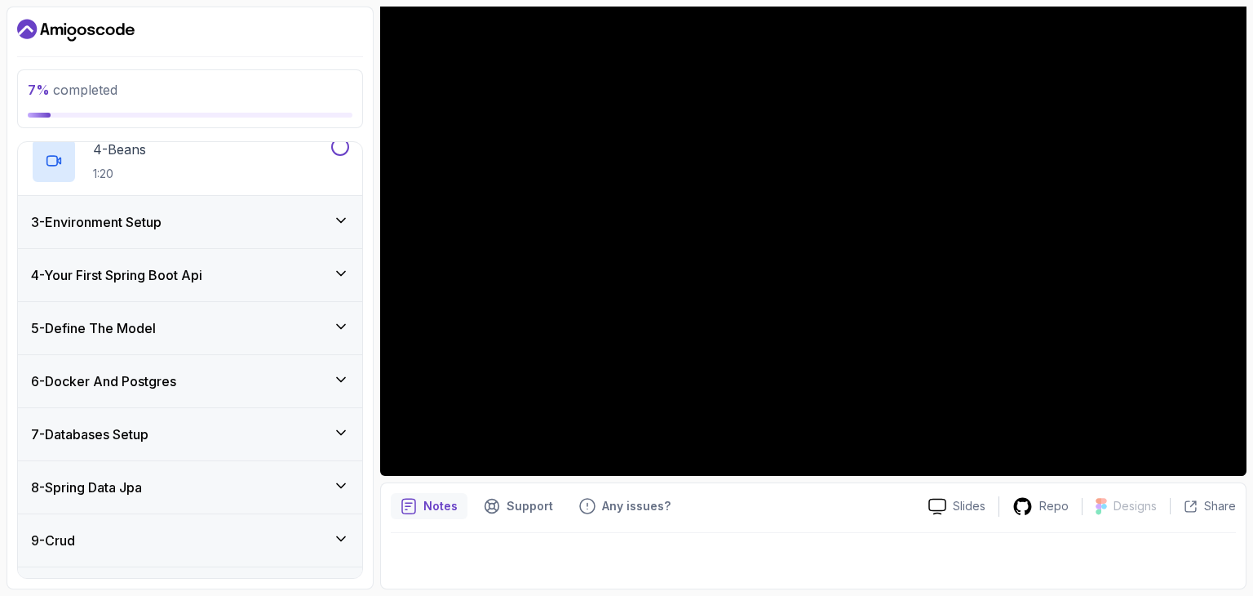
click at [72, 321] on h3 "5 - Define The Model" at bounding box center [93, 328] width 125 height 20
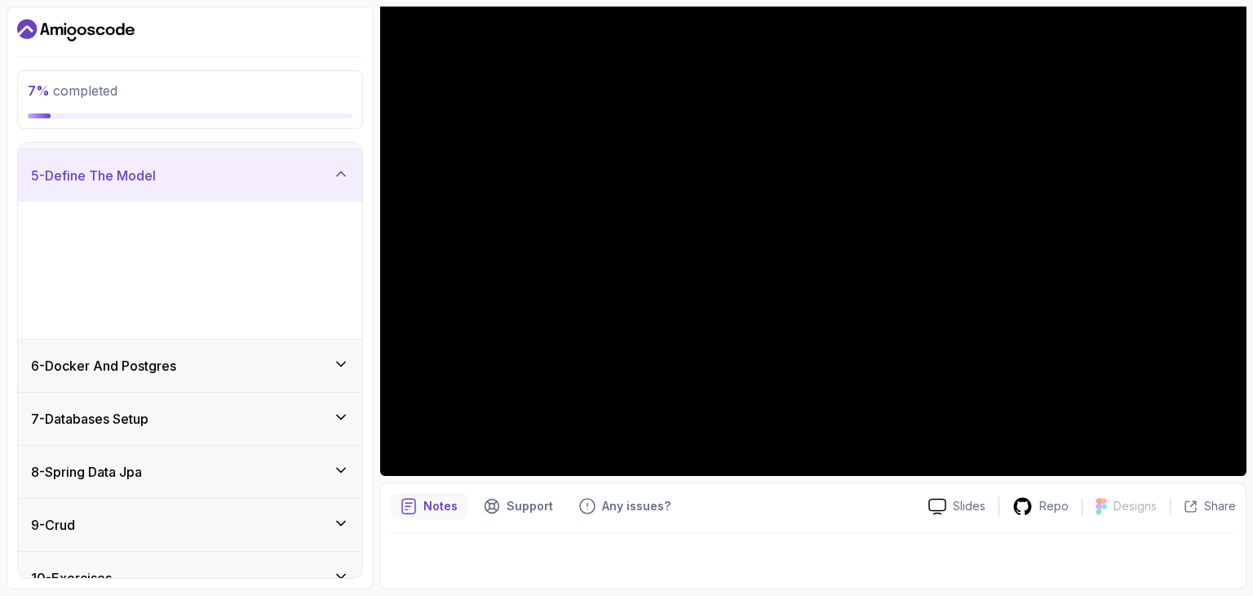
scroll to position [197, 0]
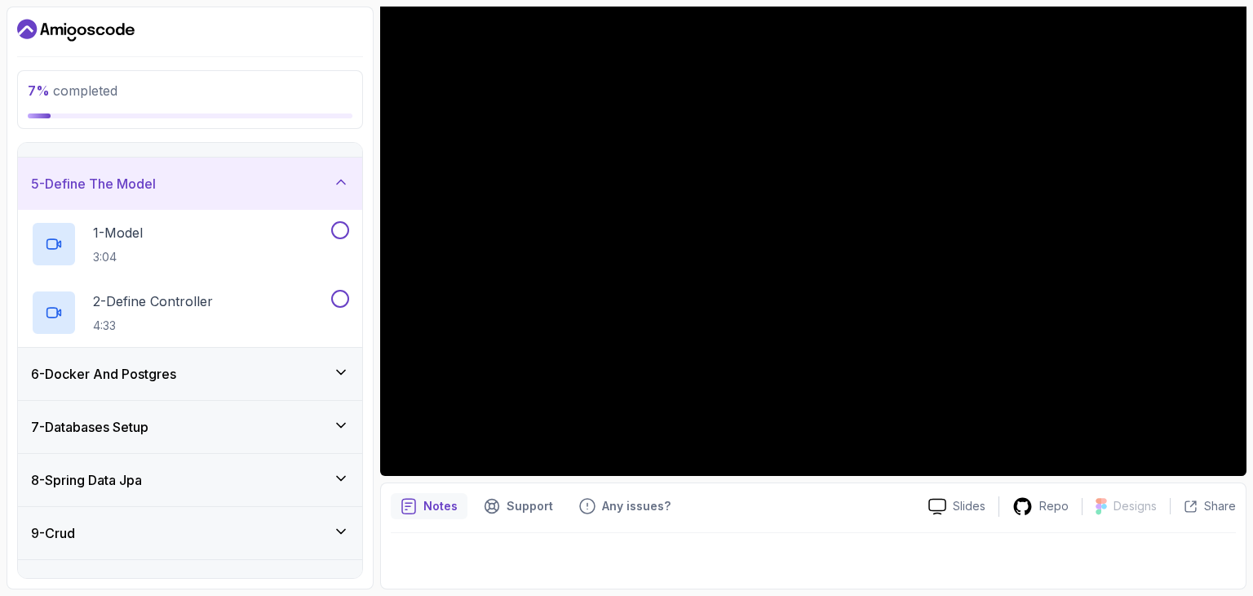
click at [141, 175] on h3 "5 - Define The Model" at bounding box center [93, 184] width 125 height 20
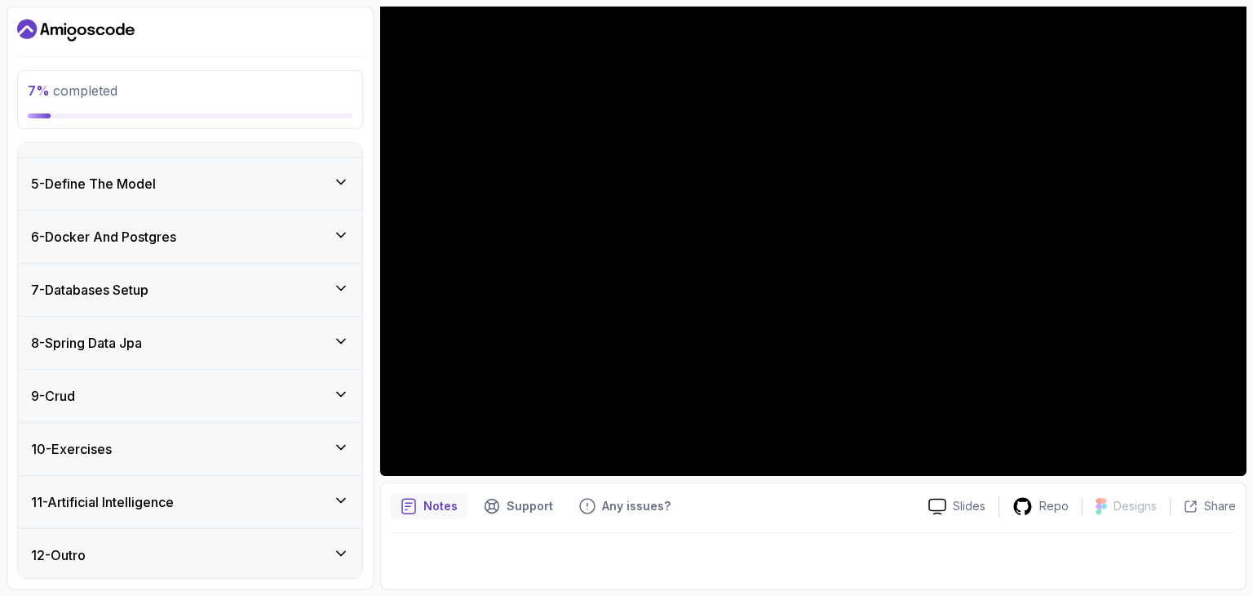
click at [128, 268] on div "7 - Databases Setup" at bounding box center [190, 290] width 344 height 52
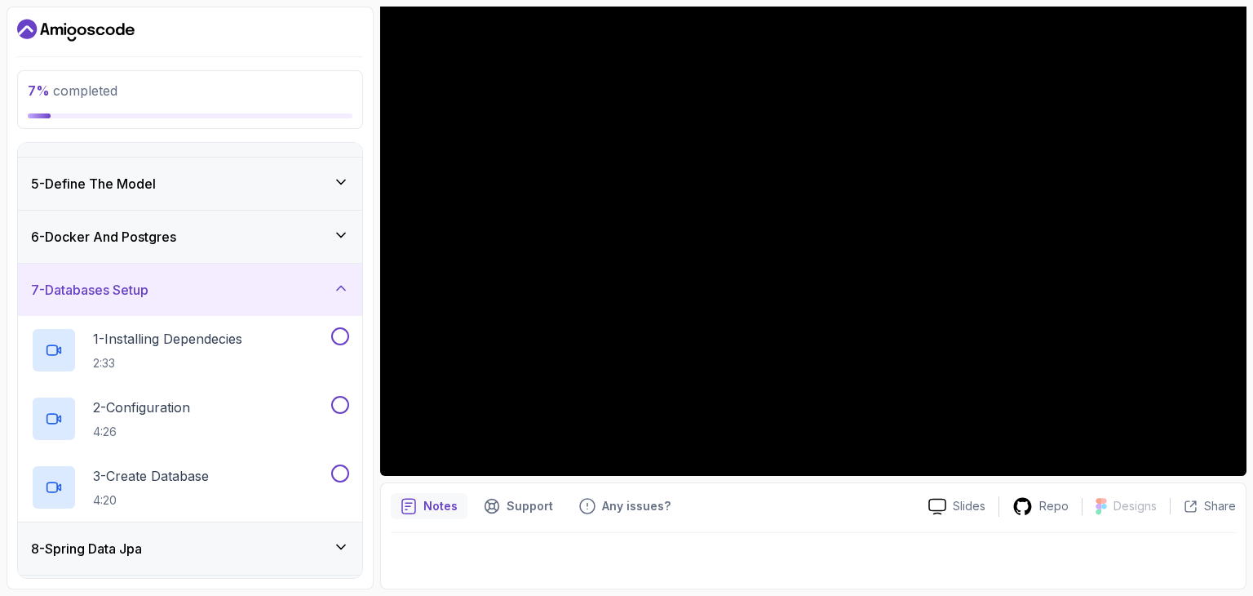
click at [205, 284] on div "7 - Databases Setup" at bounding box center [190, 290] width 318 height 20
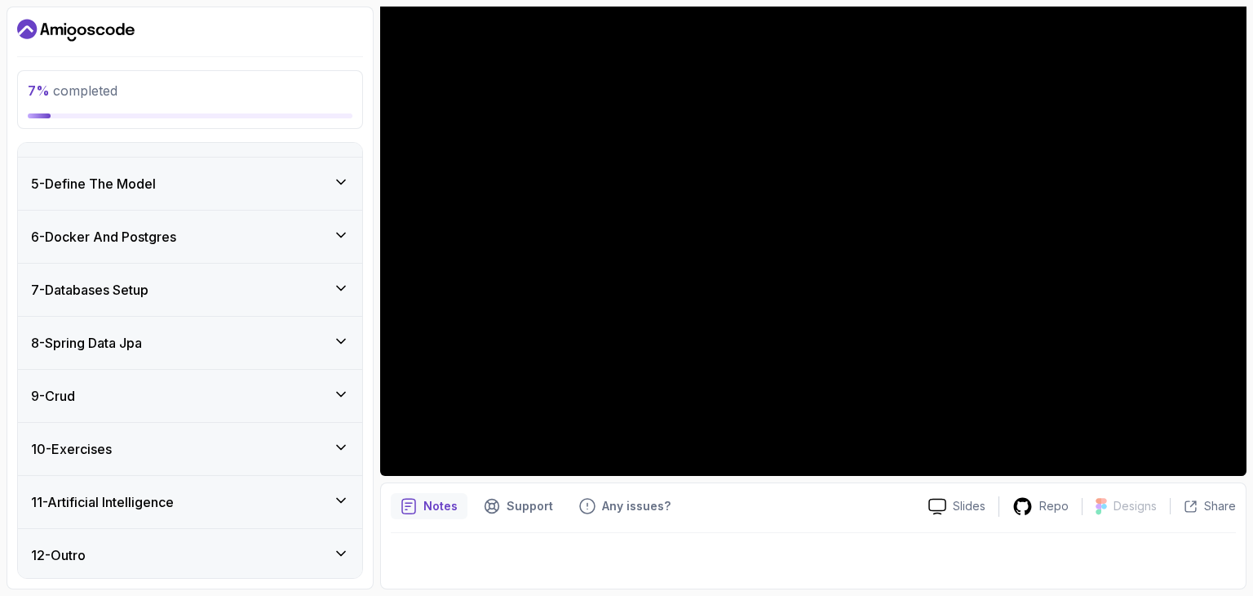
click at [127, 406] on div "9 - Crud" at bounding box center [190, 396] width 344 height 52
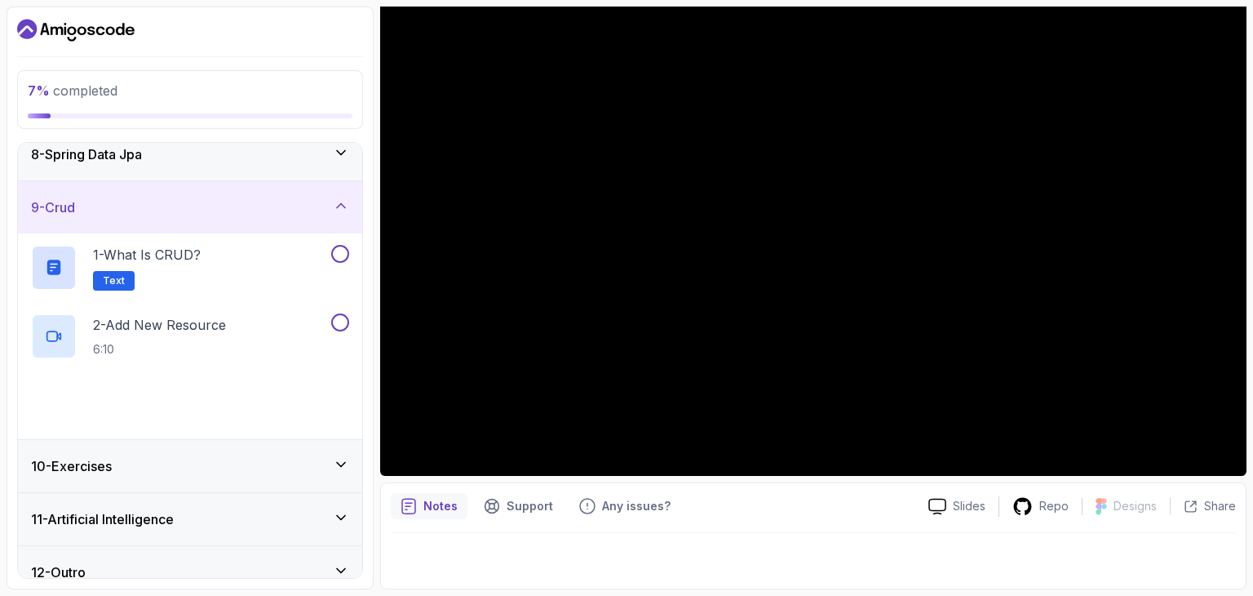
scroll to position [403, 0]
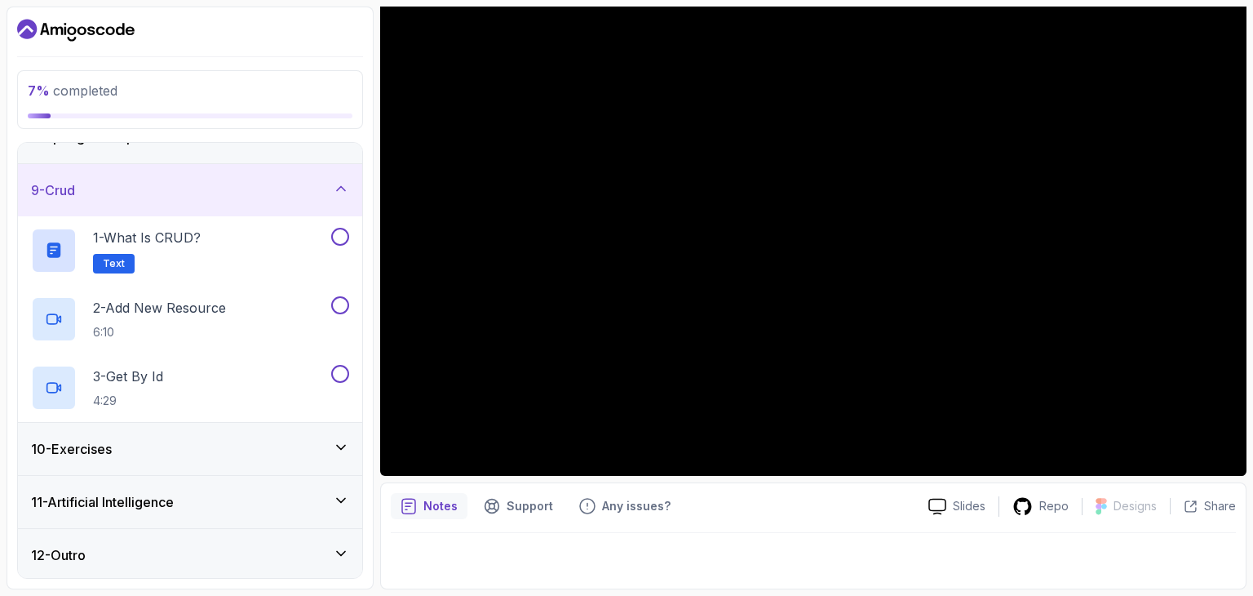
click at [206, 173] on div "9 - Crud" at bounding box center [190, 190] width 344 height 52
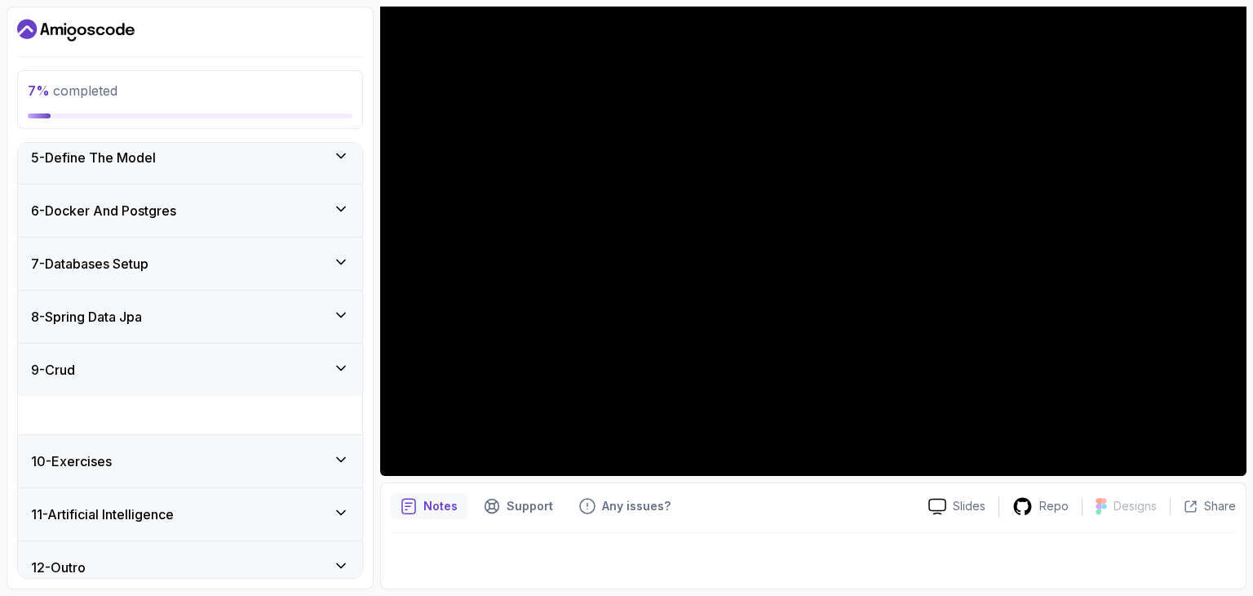
scroll to position [197, 0]
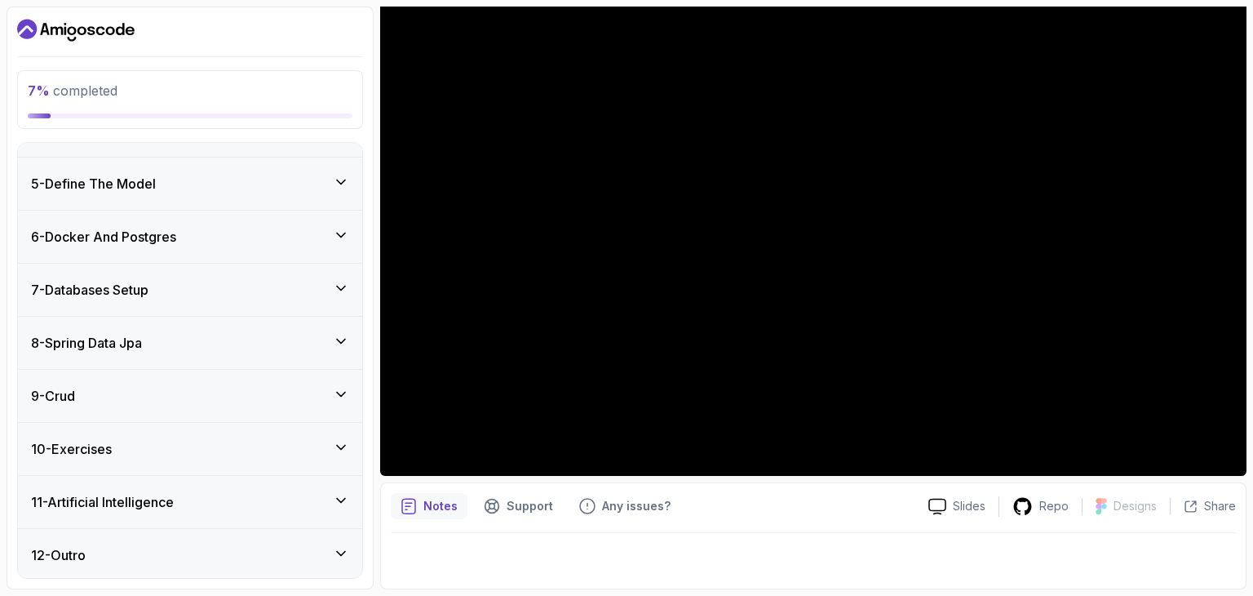
click at [287, 495] on div "11 - Artificial Intelligence" at bounding box center [190, 502] width 318 height 20
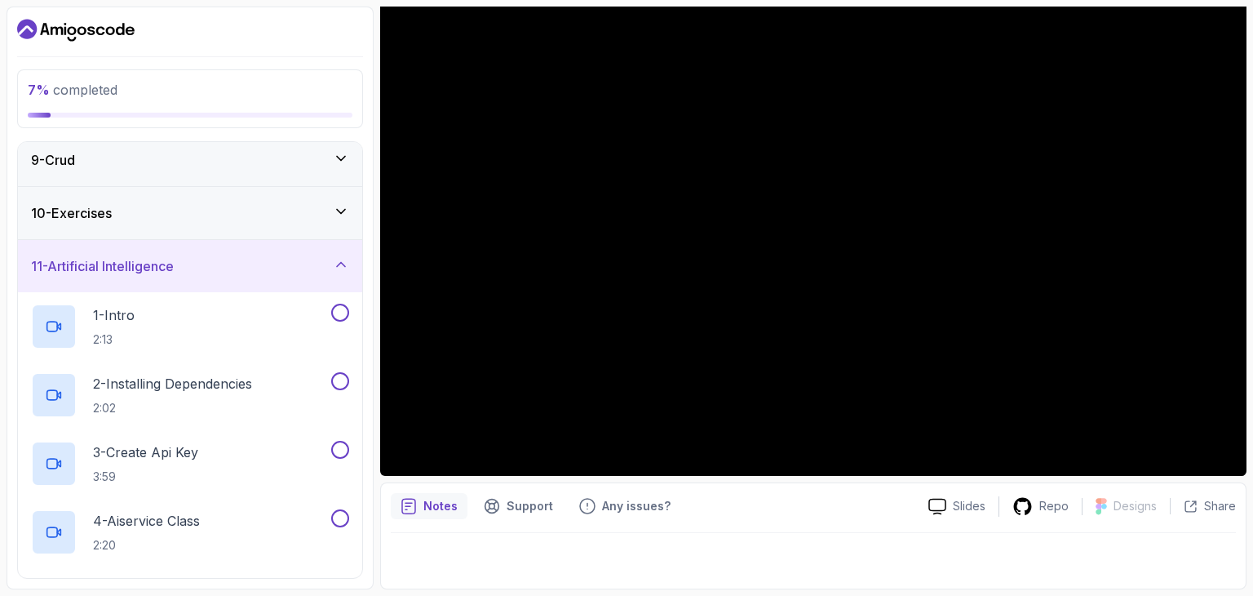
click at [174, 259] on h3 "11 - Artificial Intelligence" at bounding box center [102, 266] width 143 height 20
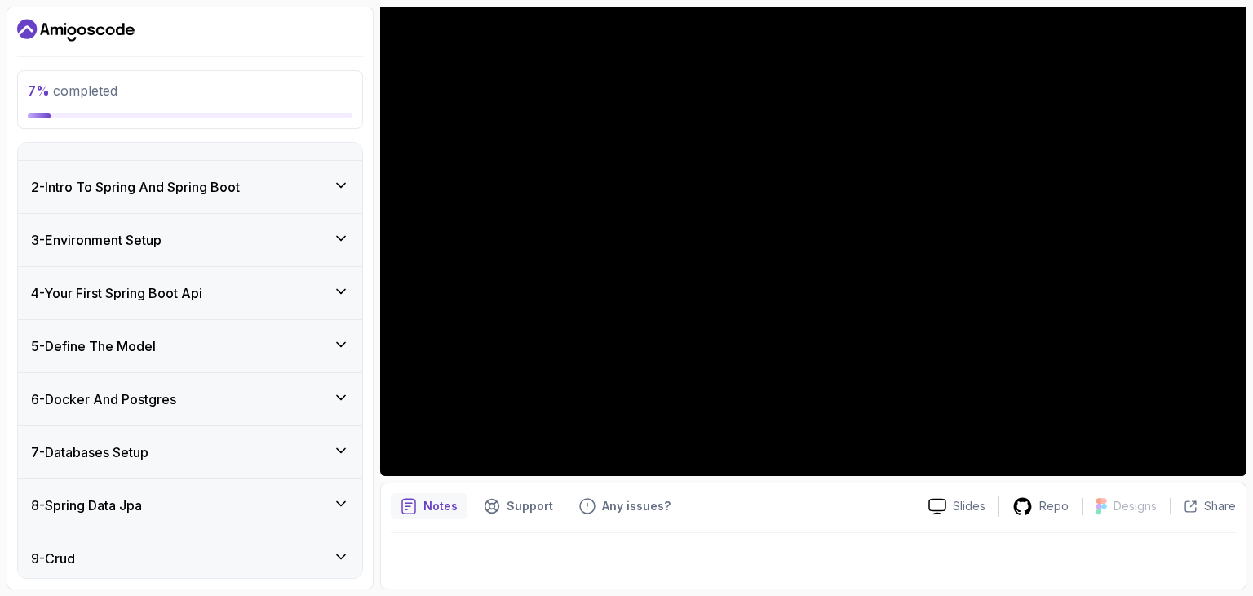
scroll to position [34, 0]
click at [95, 505] on h3 "8 - Spring Data Jpa" at bounding box center [86, 506] width 111 height 20
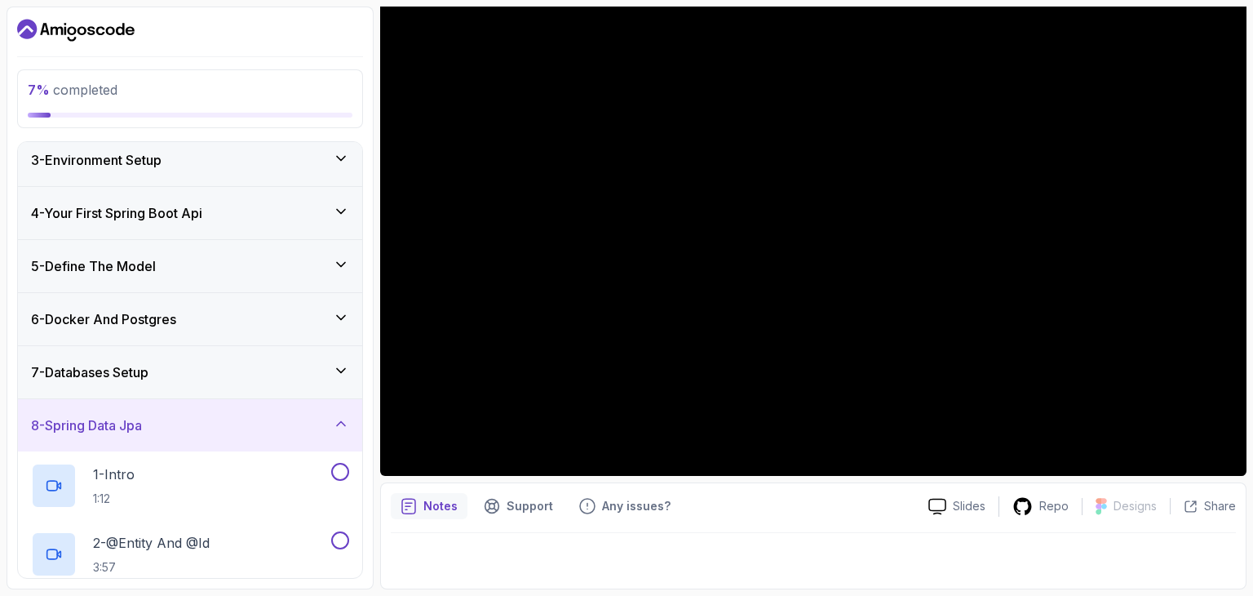
scroll to position [116, 0]
click at [134, 415] on h3 "8 - Spring Data Jpa" at bounding box center [86, 424] width 111 height 20
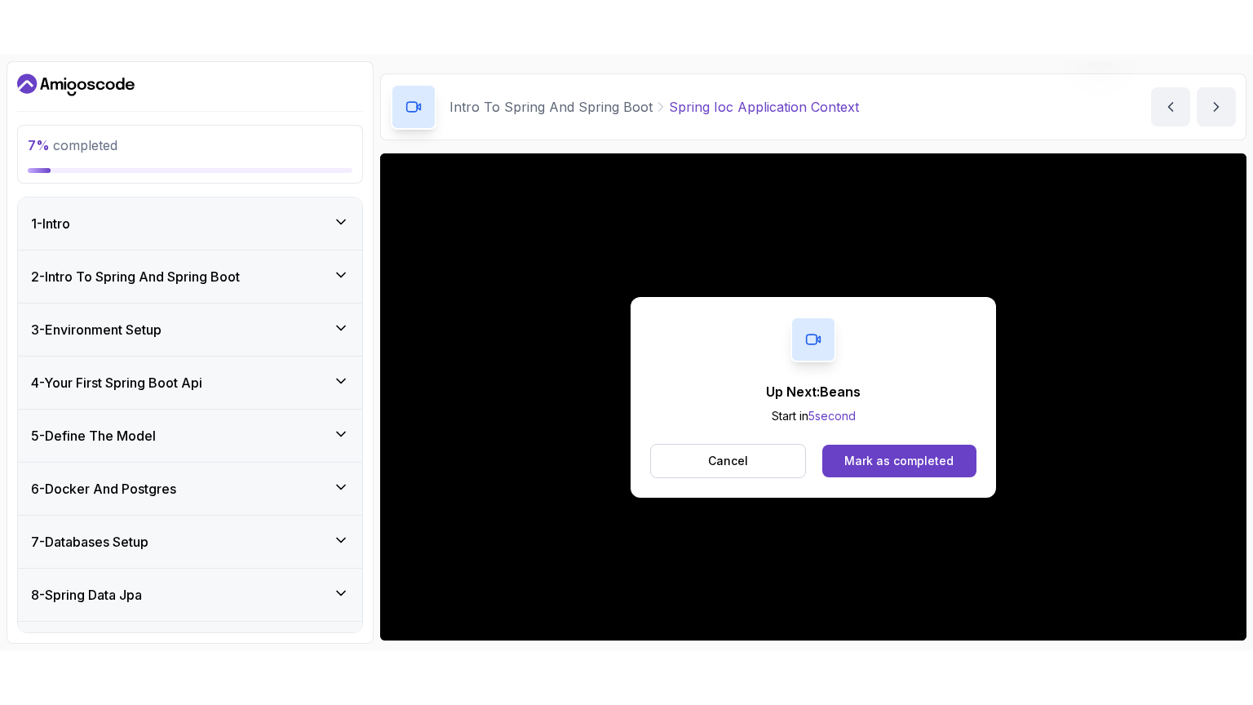
scroll to position [157, 0]
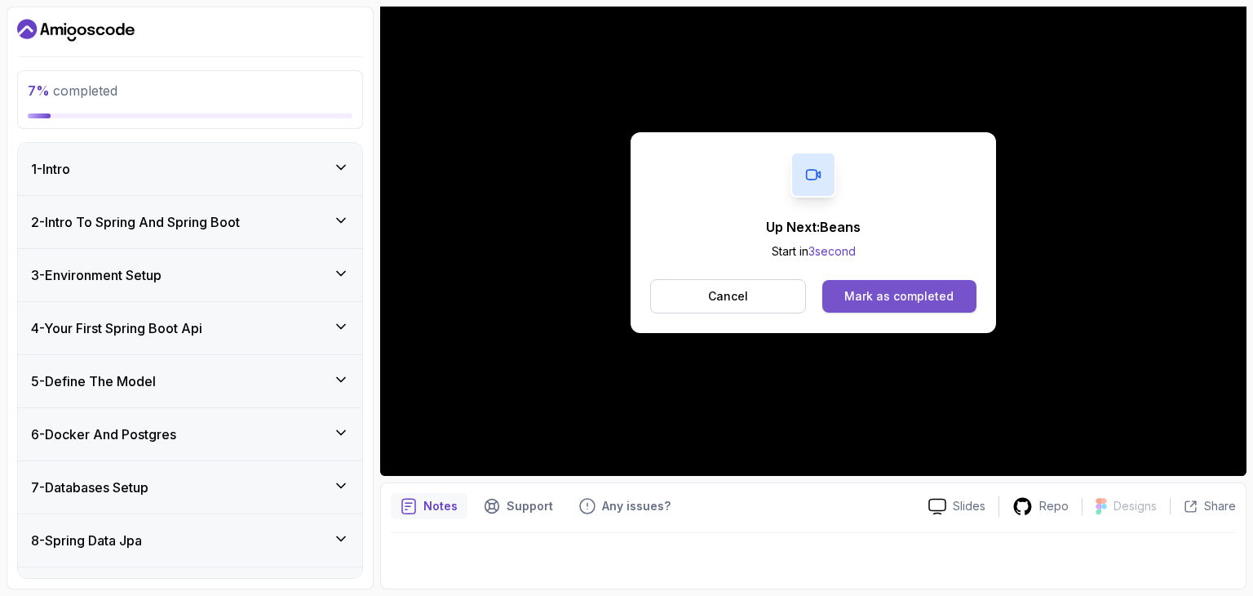
click at [928, 304] on button "Mark as completed" at bounding box center [900, 296] width 154 height 33
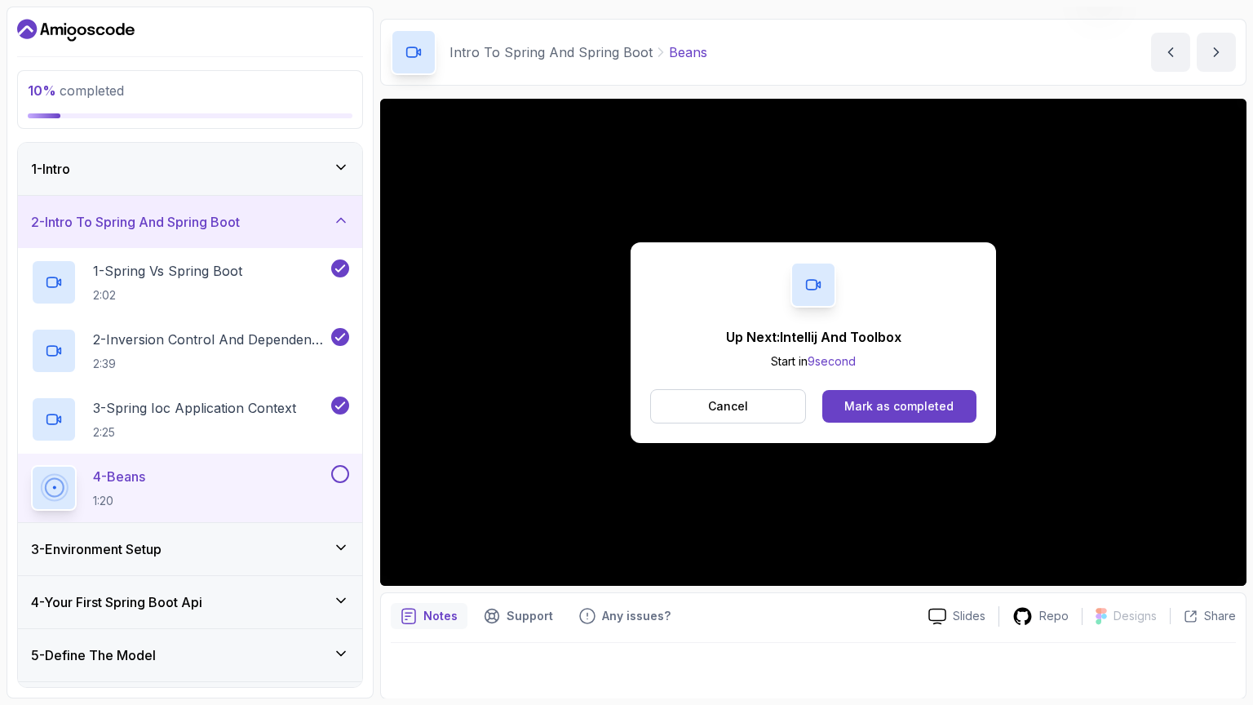
scroll to position [157, 0]
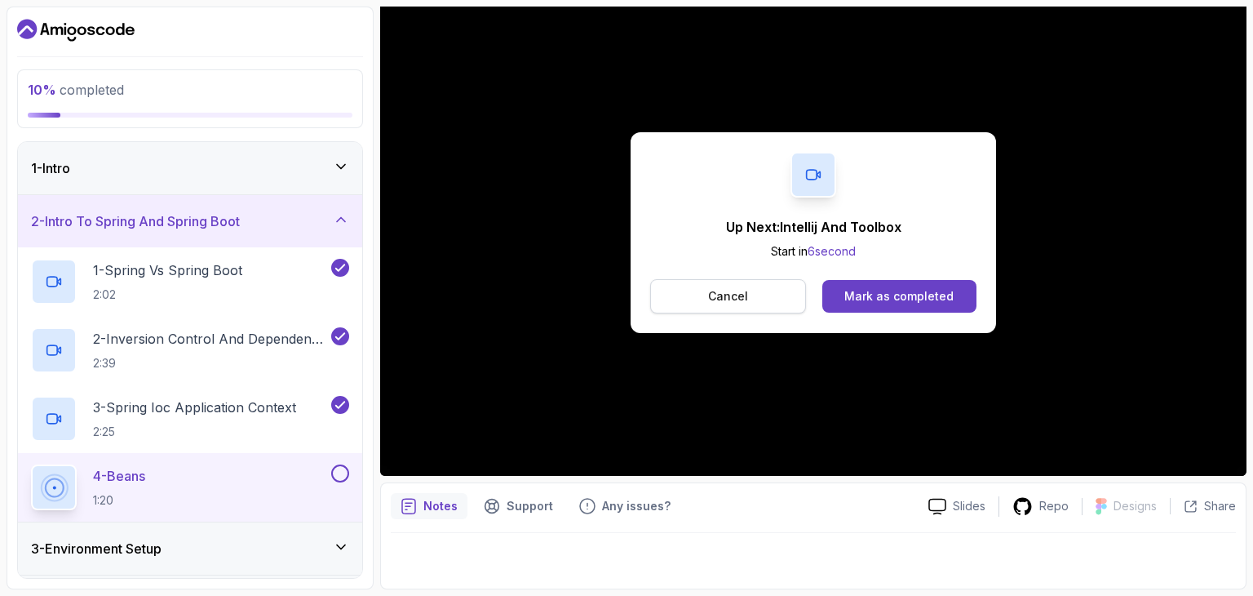
click at [734, 309] on button "Cancel" at bounding box center [728, 296] width 156 height 34
click at [906, 288] on div "Mark as completed" at bounding box center [899, 296] width 109 height 16
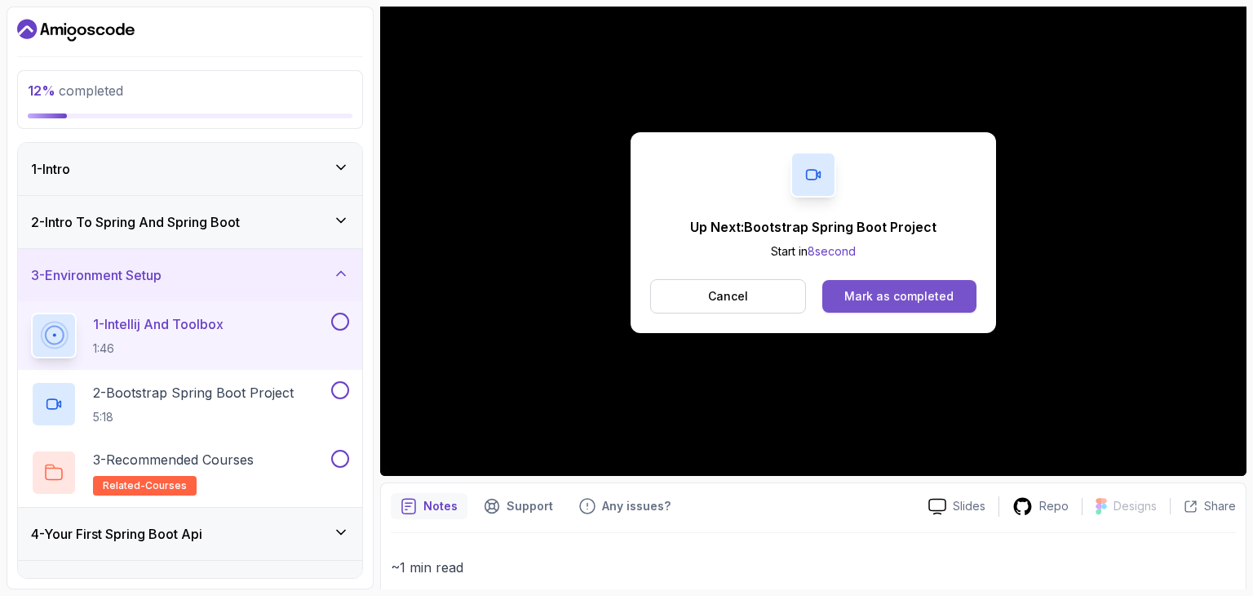
click at [897, 290] on div "Mark as completed" at bounding box center [899, 296] width 109 height 16
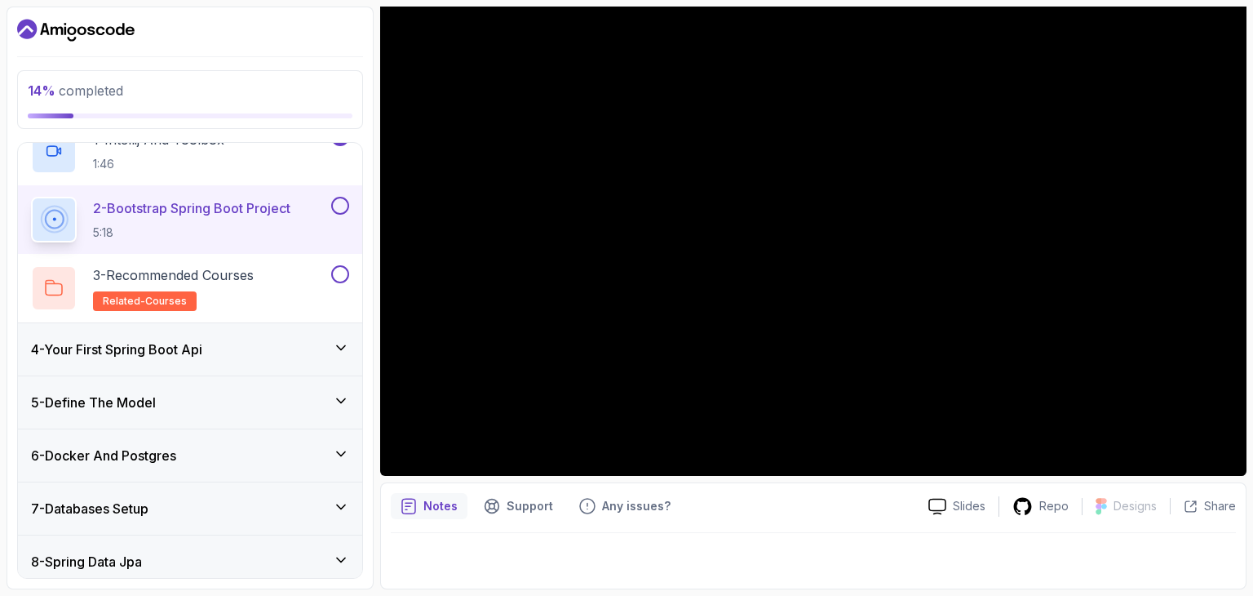
scroll to position [184, 0]
click at [242, 353] on div "4 - Your First Spring Boot Api" at bounding box center [190, 349] width 318 height 20
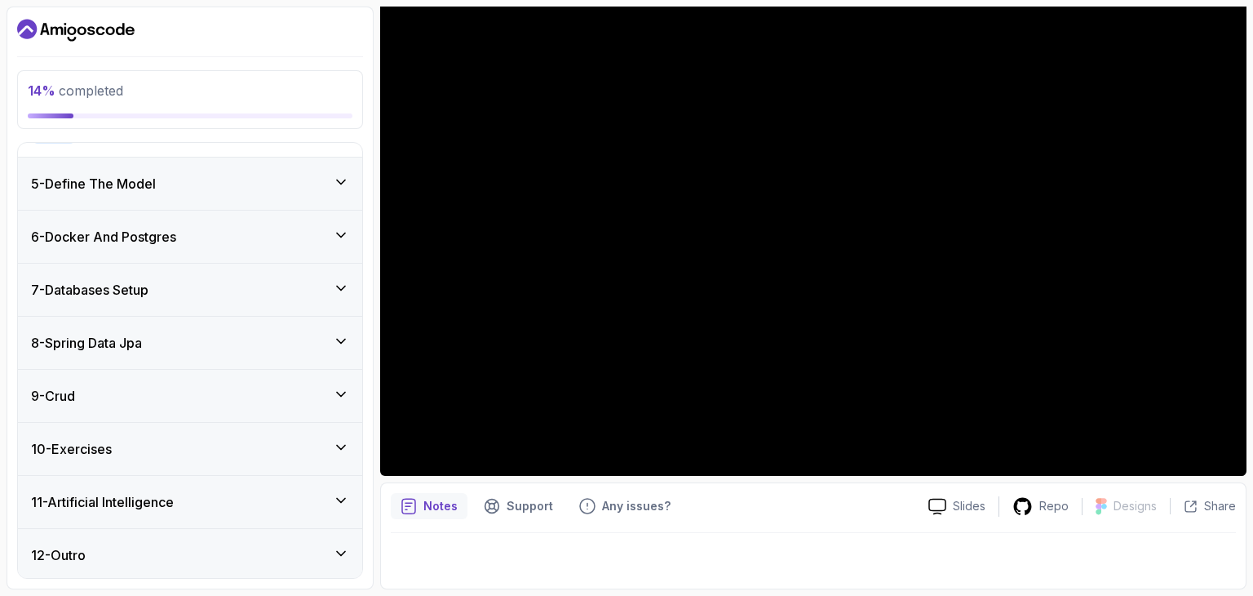
scroll to position [0, 0]
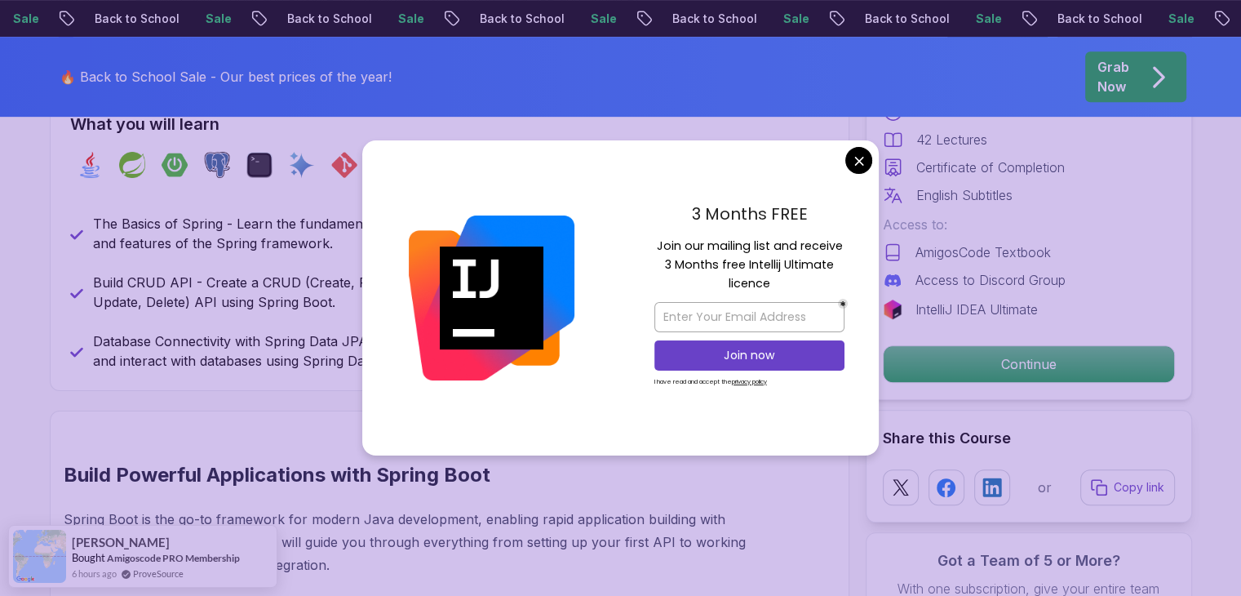
scroll to position [738, 0]
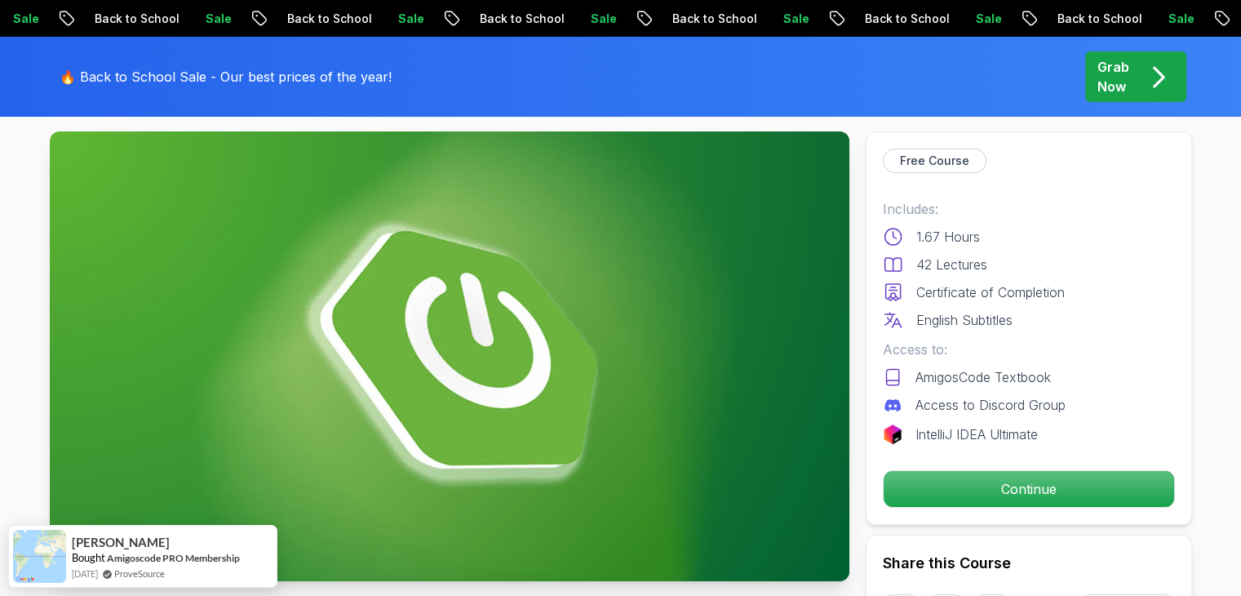
scroll to position [0, 0]
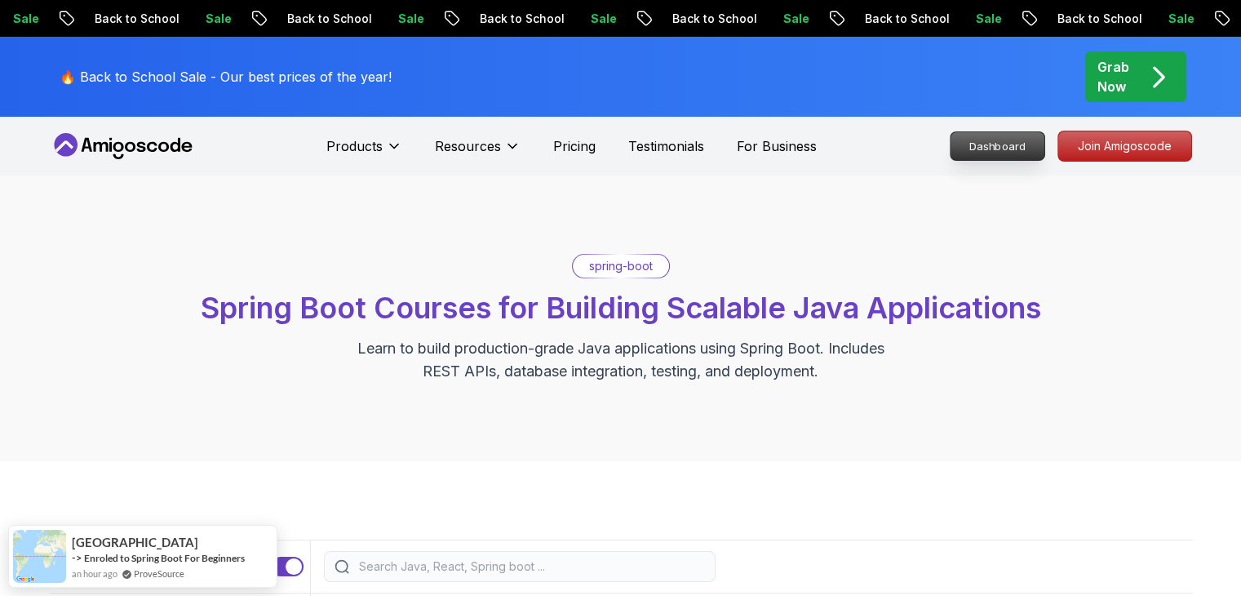
click at [981, 150] on p "Dashboard" at bounding box center [998, 146] width 94 height 28
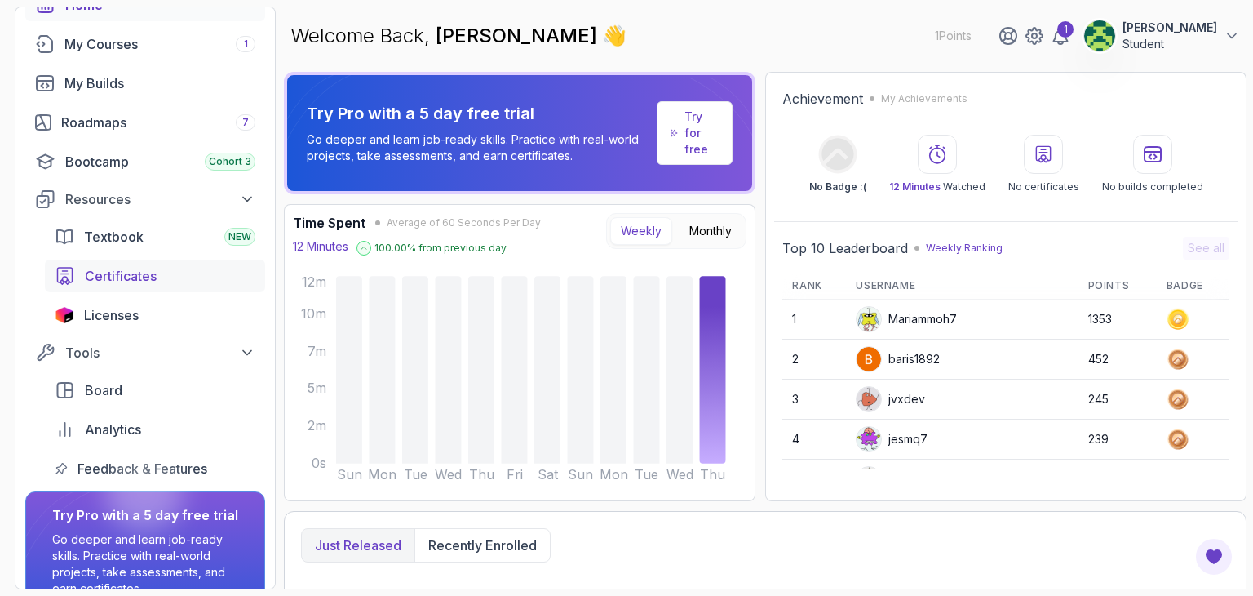
scroll to position [101, 0]
click at [169, 311] on div "Licenses" at bounding box center [169, 315] width 171 height 20
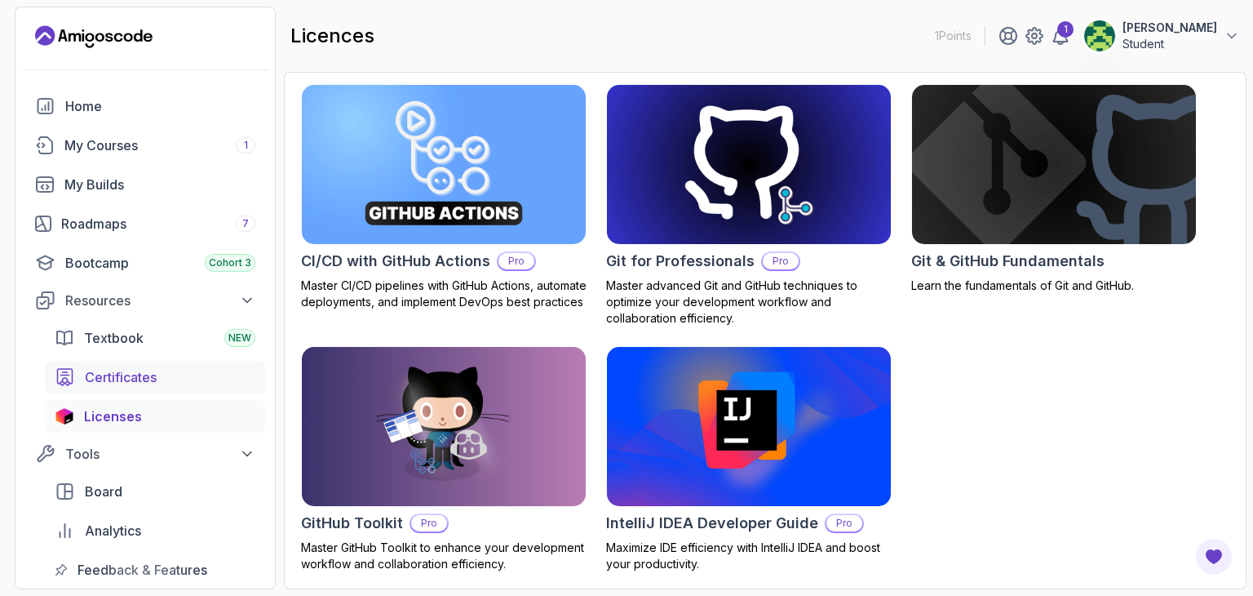
click at [161, 384] on div "Certificates" at bounding box center [170, 377] width 171 height 20
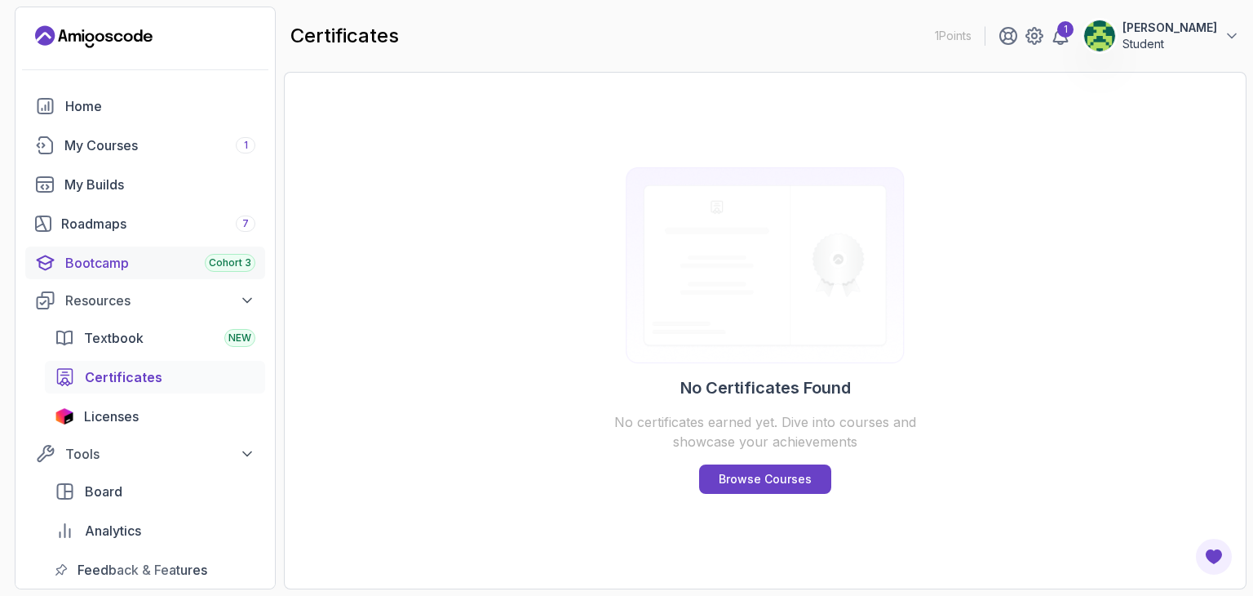
click at [180, 265] on div "Bootcamp Cohort 3" at bounding box center [160, 263] width 190 height 20
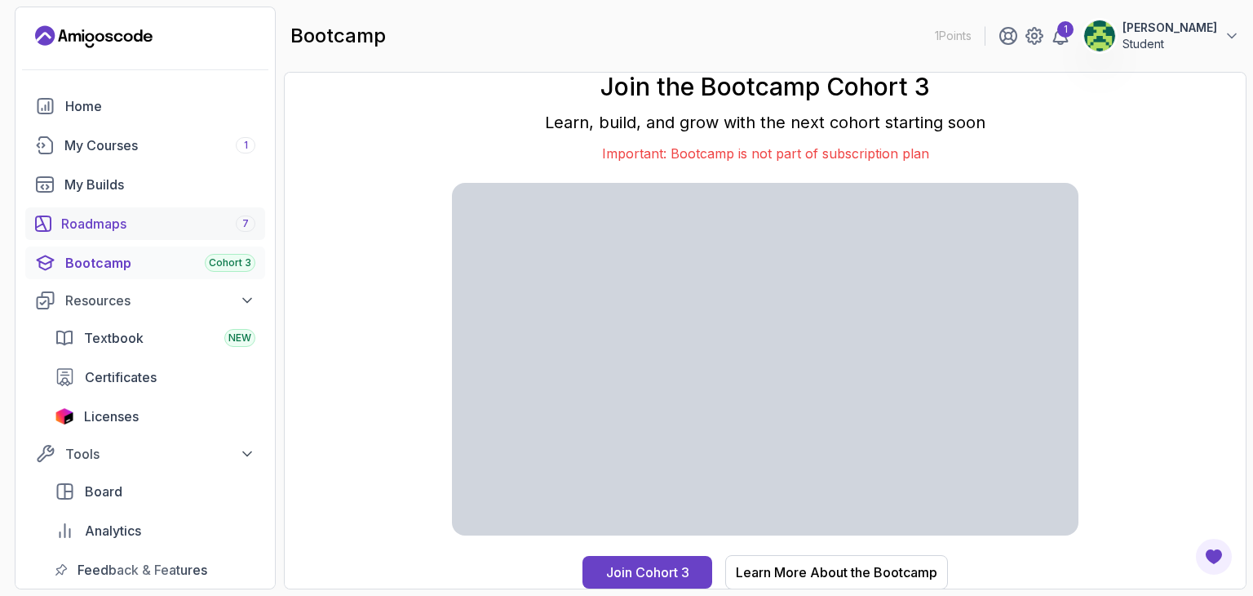
click at [167, 217] on div "Roadmaps 7" at bounding box center [158, 224] width 194 height 20
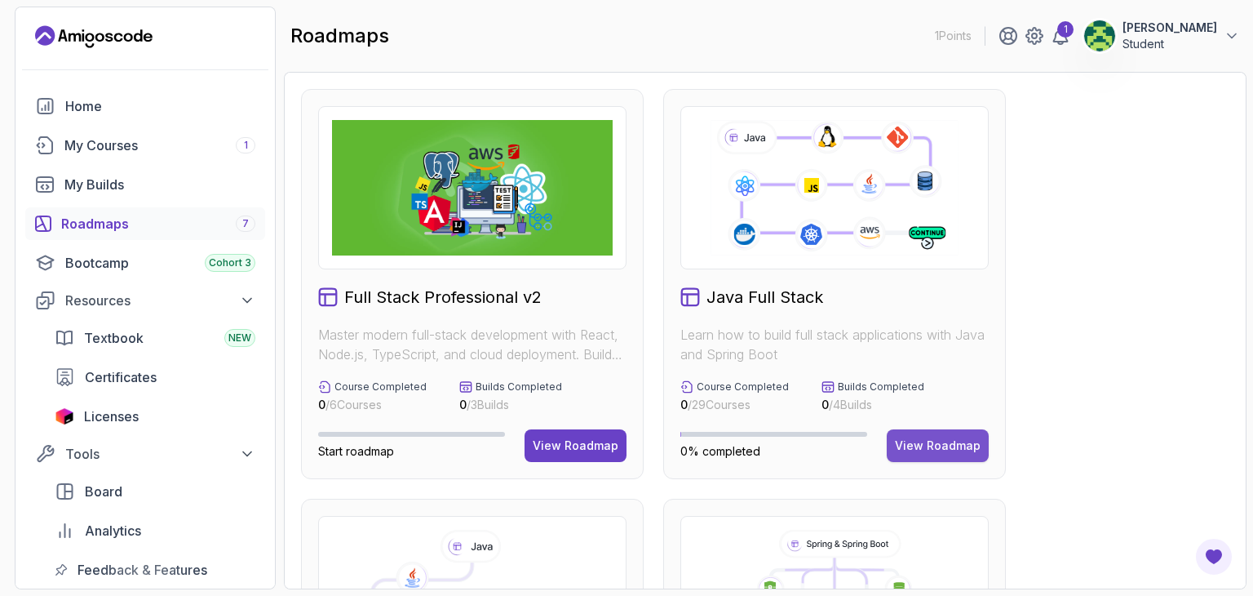
click at [943, 457] on button "View Roadmap" at bounding box center [938, 445] width 102 height 33
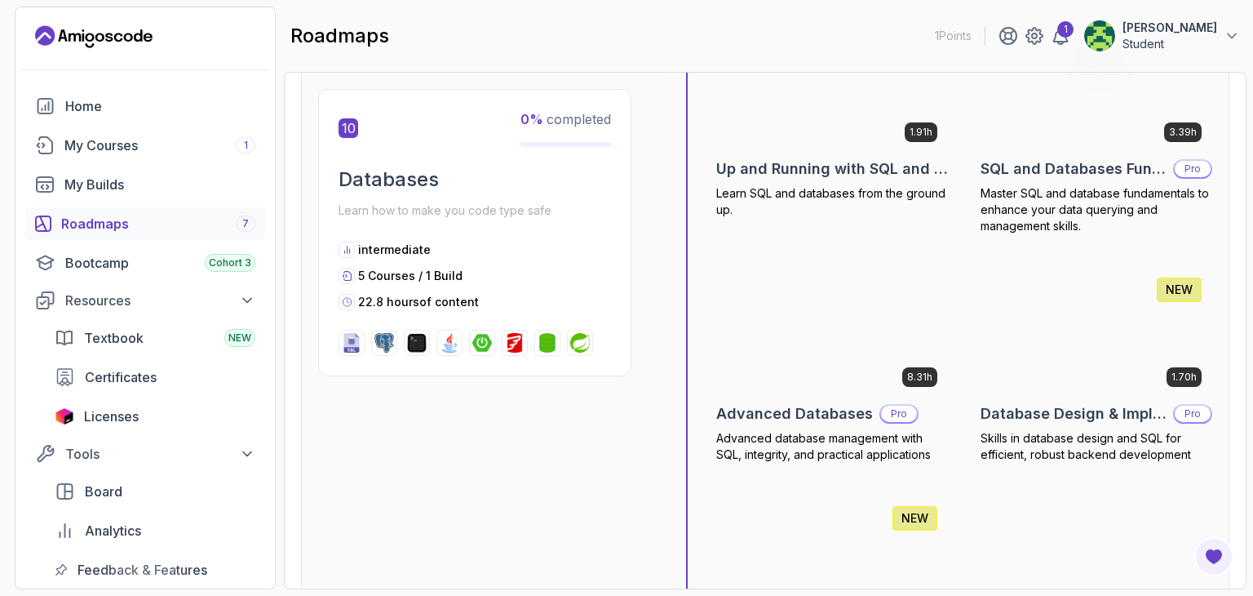
scroll to position [3639, 0]
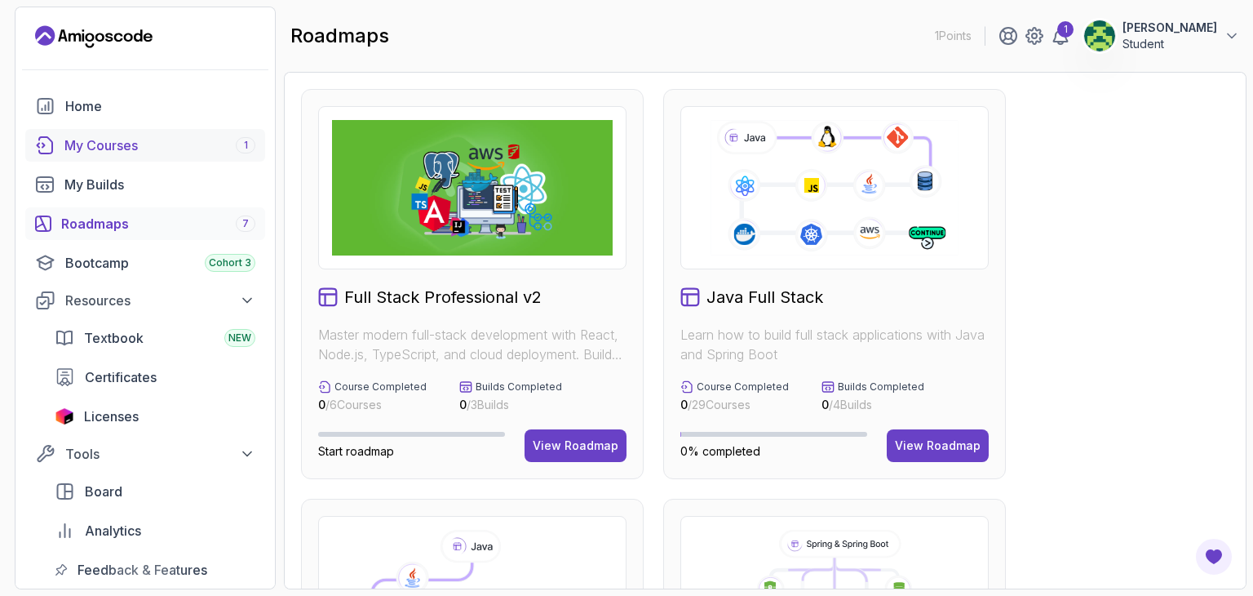
click at [134, 152] on div "My Courses 1" at bounding box center [159, 145] width 191 height 20
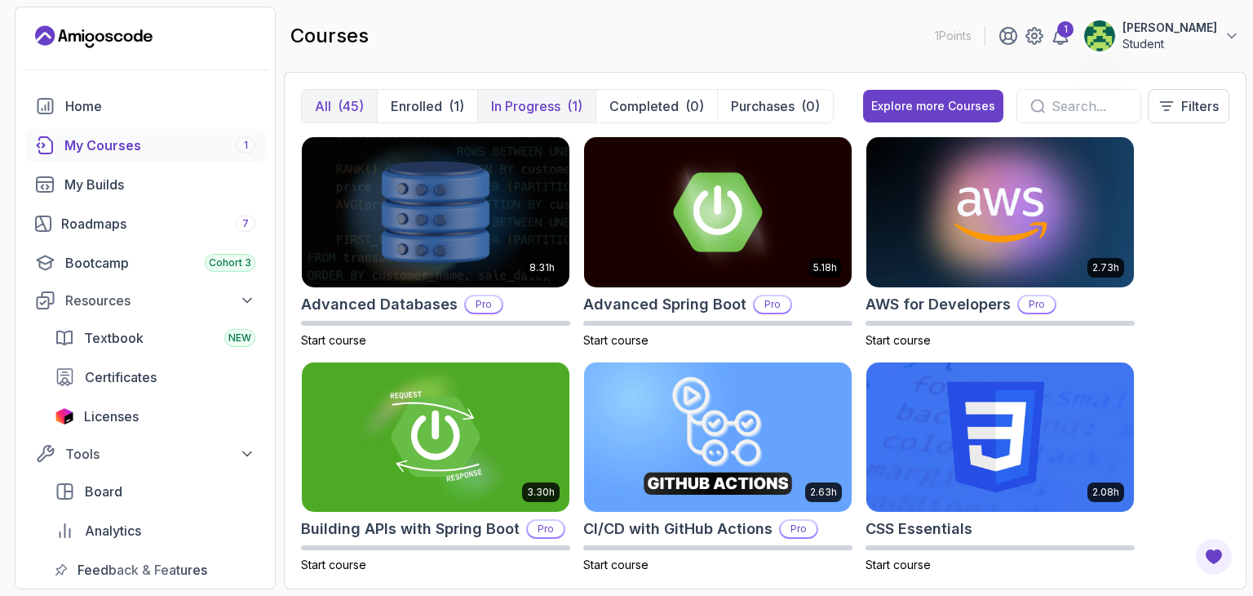
click at [543, 102] on p "In Progress" at bounding box center [525, 106] width 69 height 20
